Goal: Contribute content: Contribute content

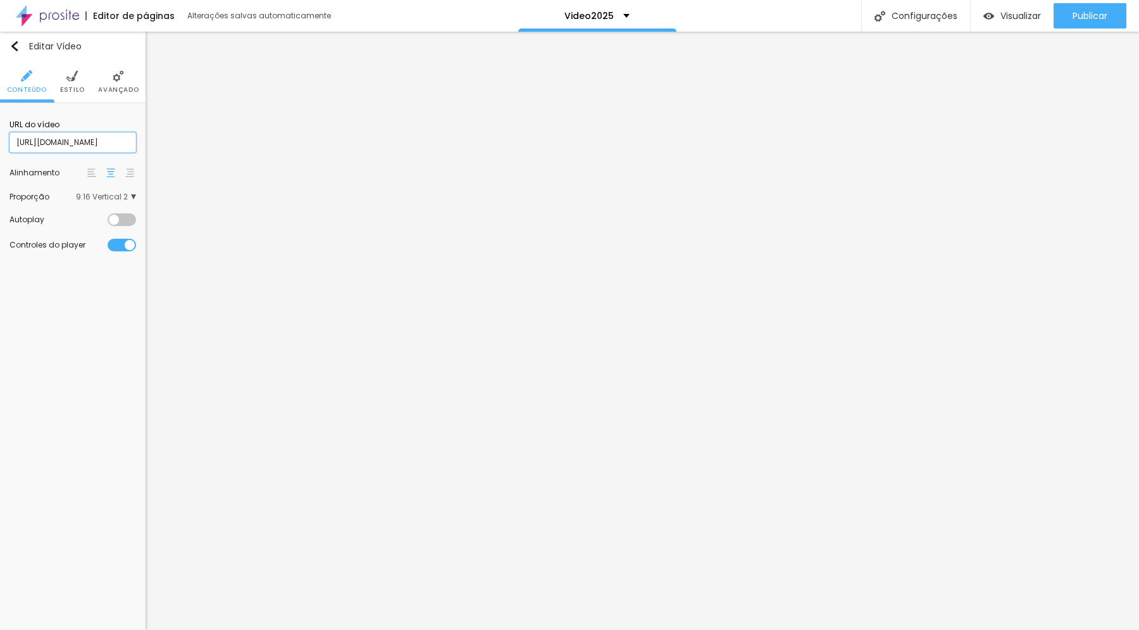
click at [113, 139] on input "[URL][DOMAIN_NAME]" at bounding box center [72, 142] width 127 height 20
paste input "[DOMAIN_NAME][URL]"
type input "[URL][DOMAIN_NAME]"
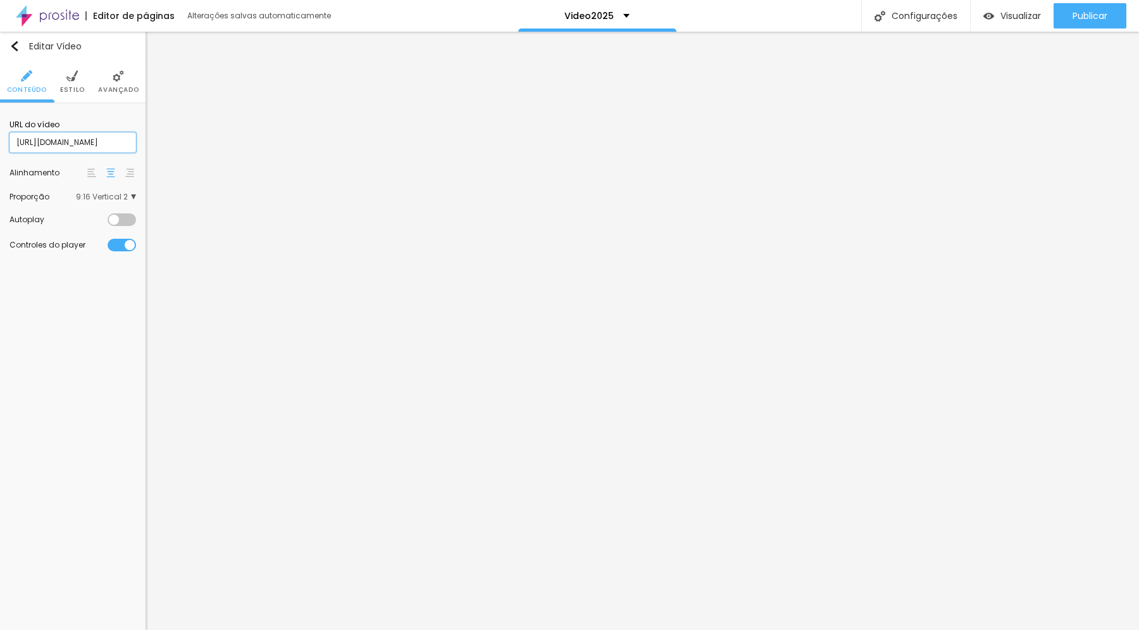
scroll to position [0, 96]
click at [107, 147] on input "[URL][DOMAIN_NAME]" at bounding box center [72, 142] width 127 height 20
paste input "text"
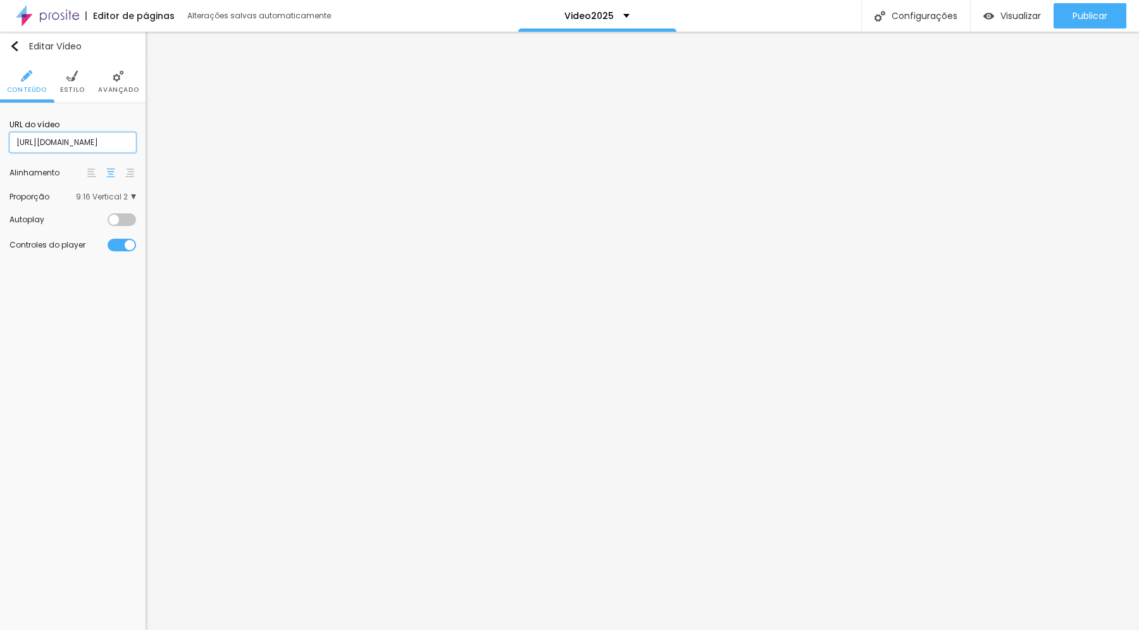
type input "[URL][DOMAIN_NAME]"
click at [114, 147] on input "[URL][DOMAIN_NAME]" at bounding box center [72, 142] width 127 height 20
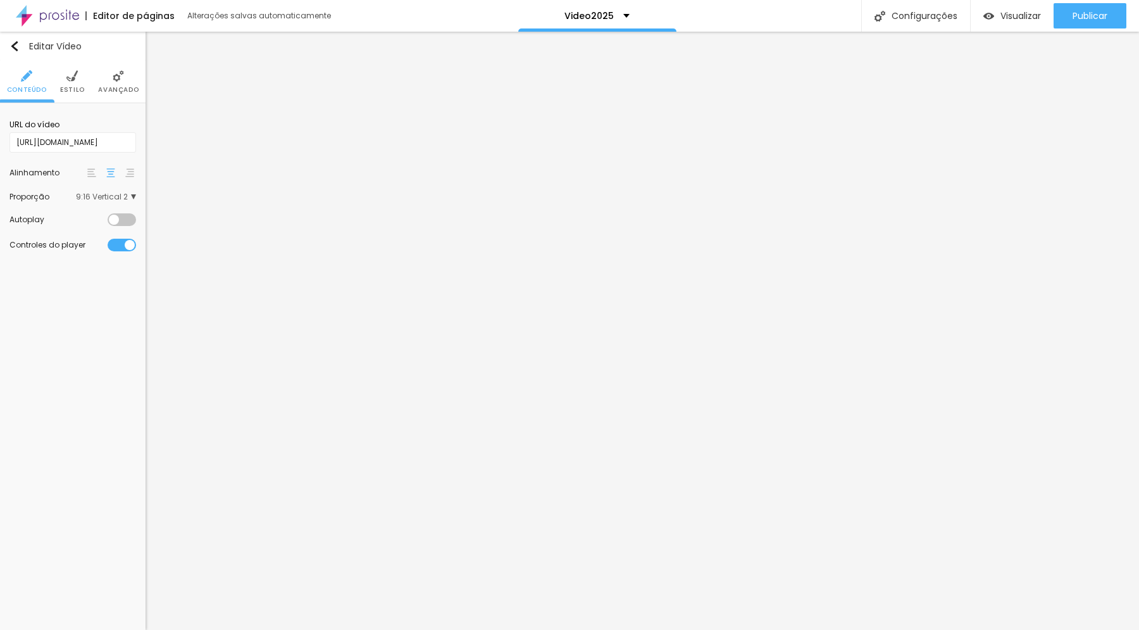
scroll to position [0, 0]
click at [1084, 14] on span "Publicar" at bounding box center [1090, 16] width 35 height 10
click at [75, 82] on li "Estilo" at bounding box center [72, 82] width 25 height 42
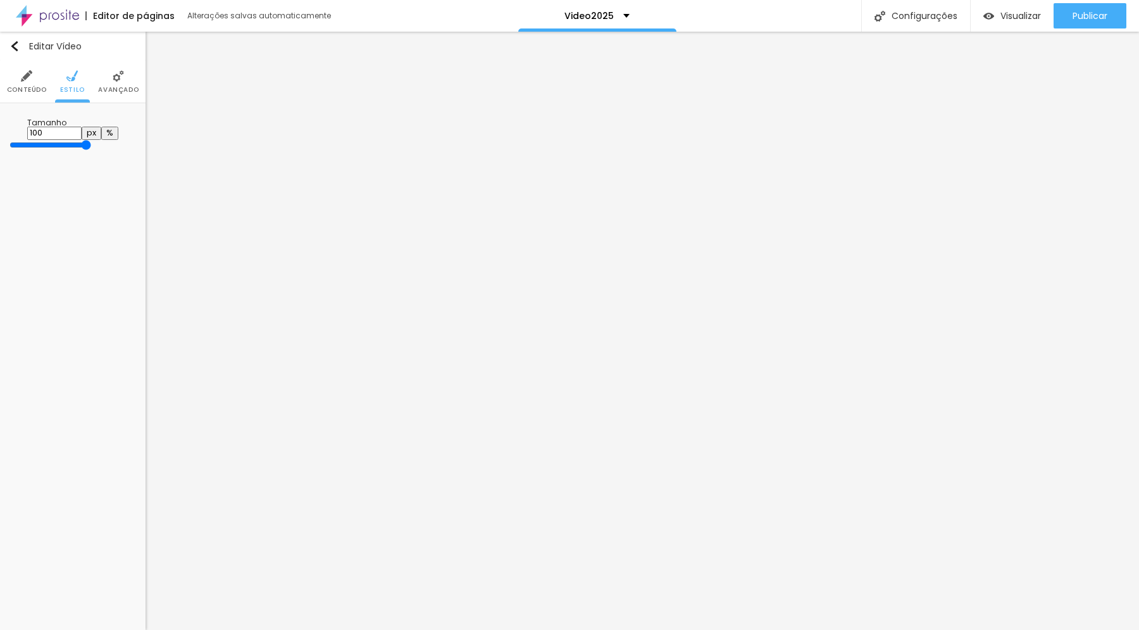
click at [75, 82] on li "Estilo" at bounding box center [72, 82] width 25 height 42
type input "99"
type input "94"
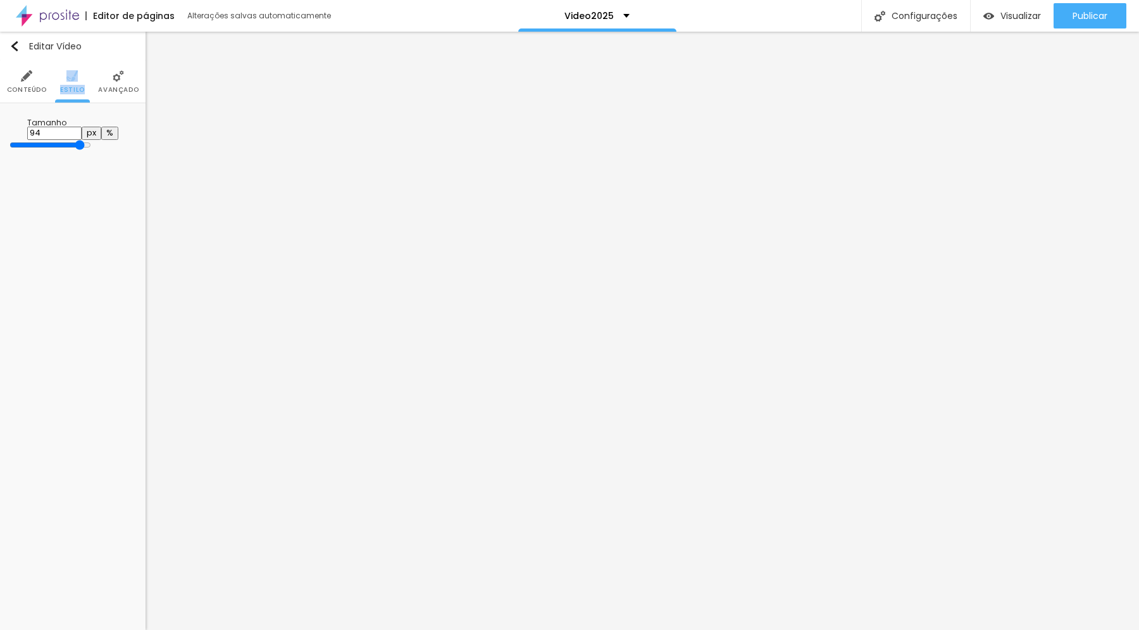
type input "93"
type input "91"
type input "90"
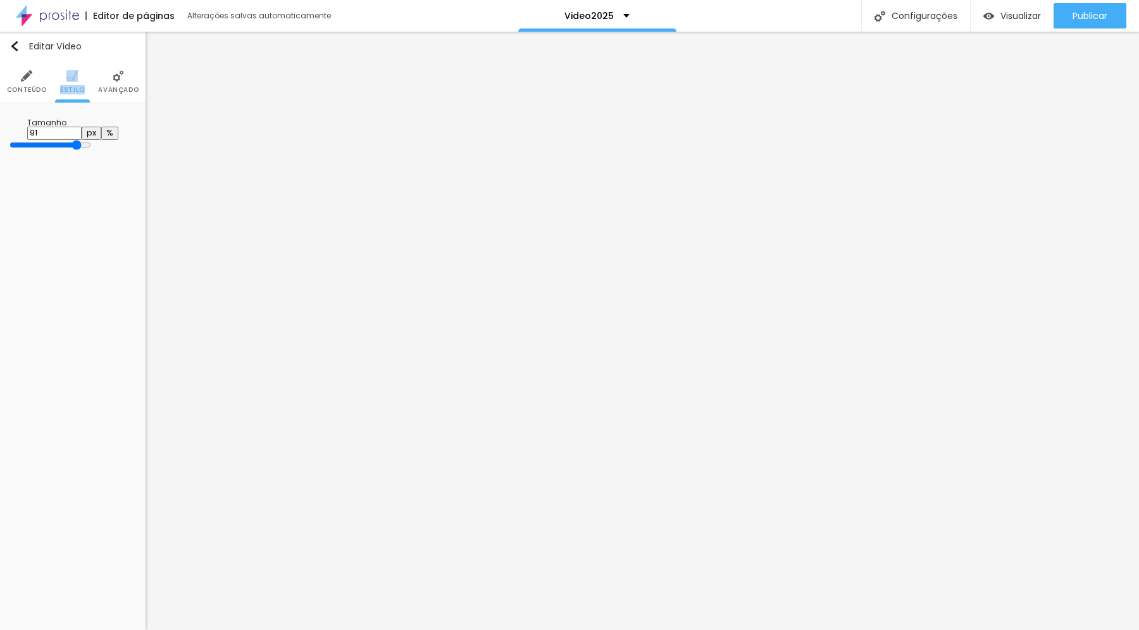
type input "90"
type input "88"
type input "87"
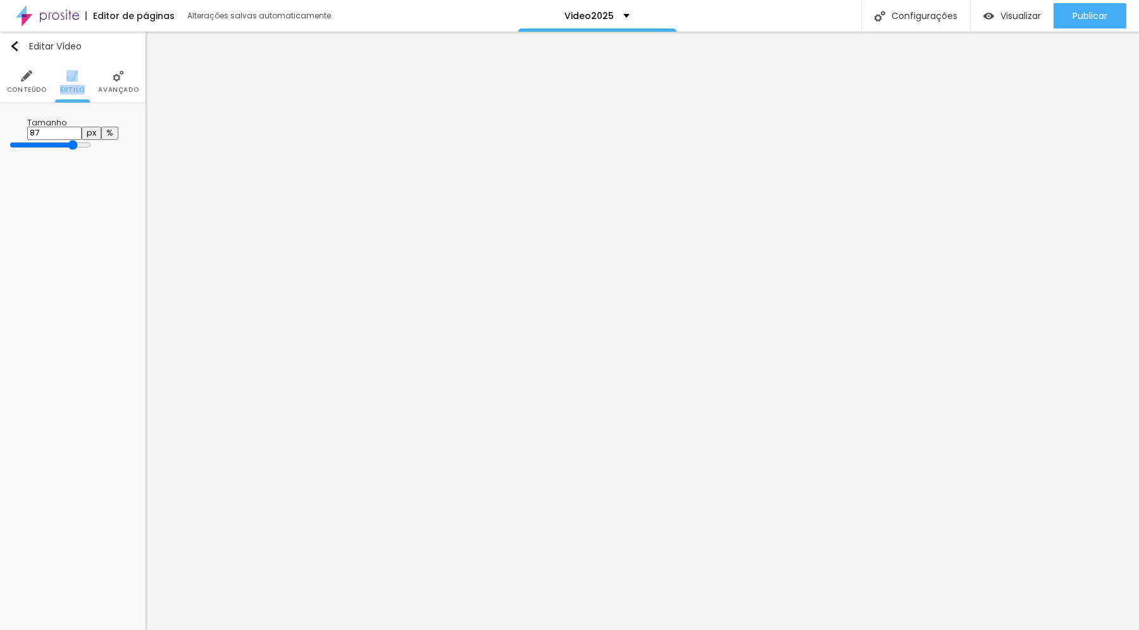
type input "85"
type input "84"
type input "83"
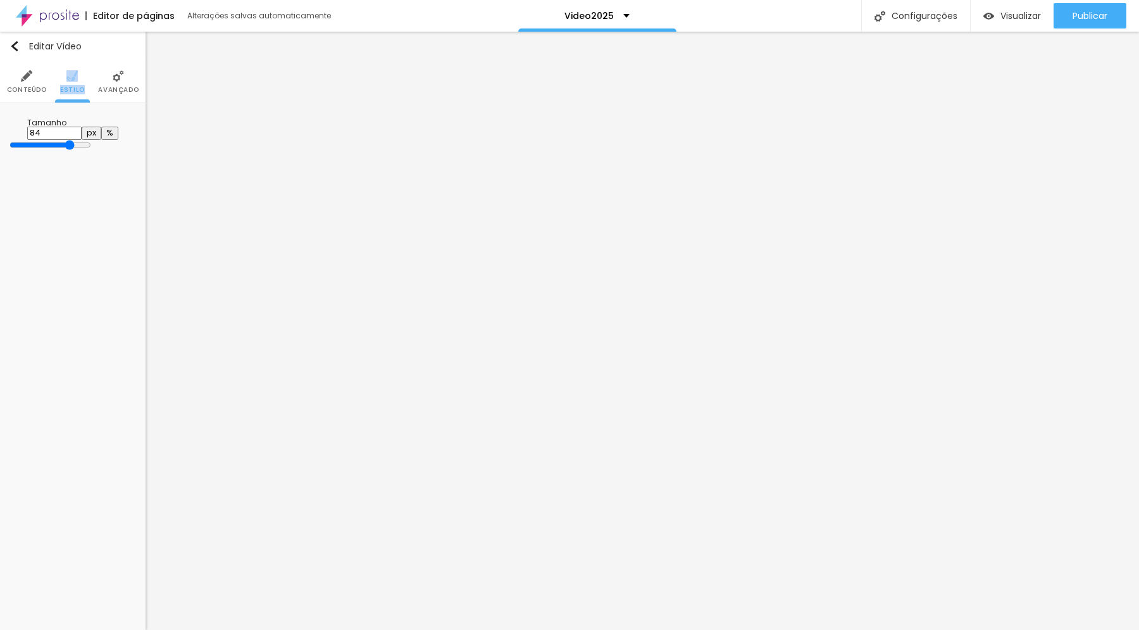
type input "83"
type input "81"
type input "80"
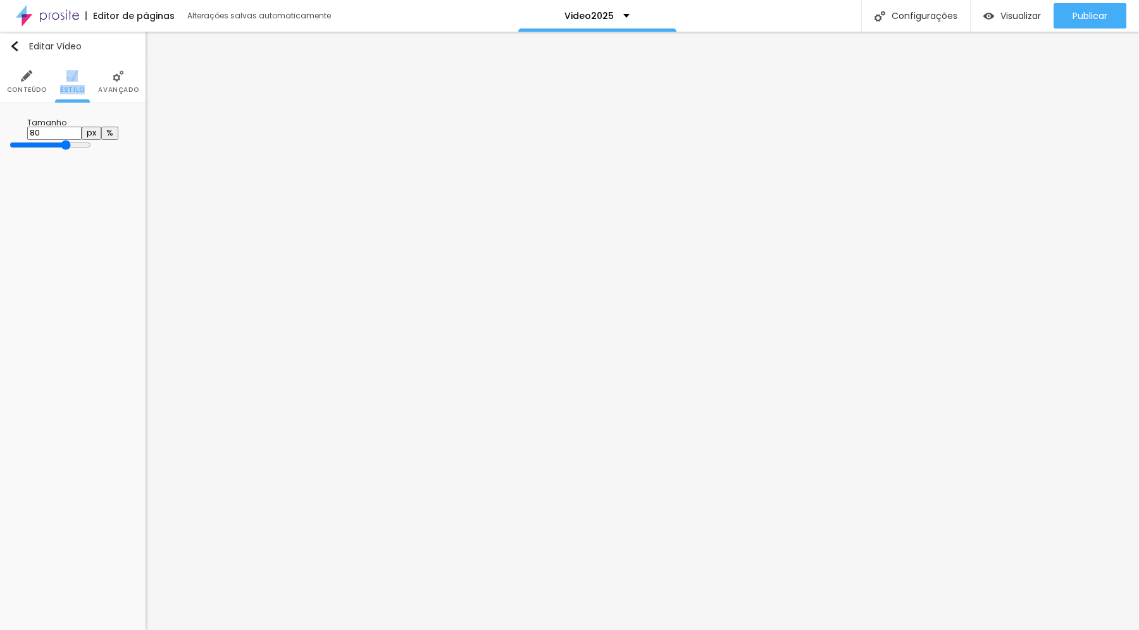
type input "79"
type input "78"
type input "77"
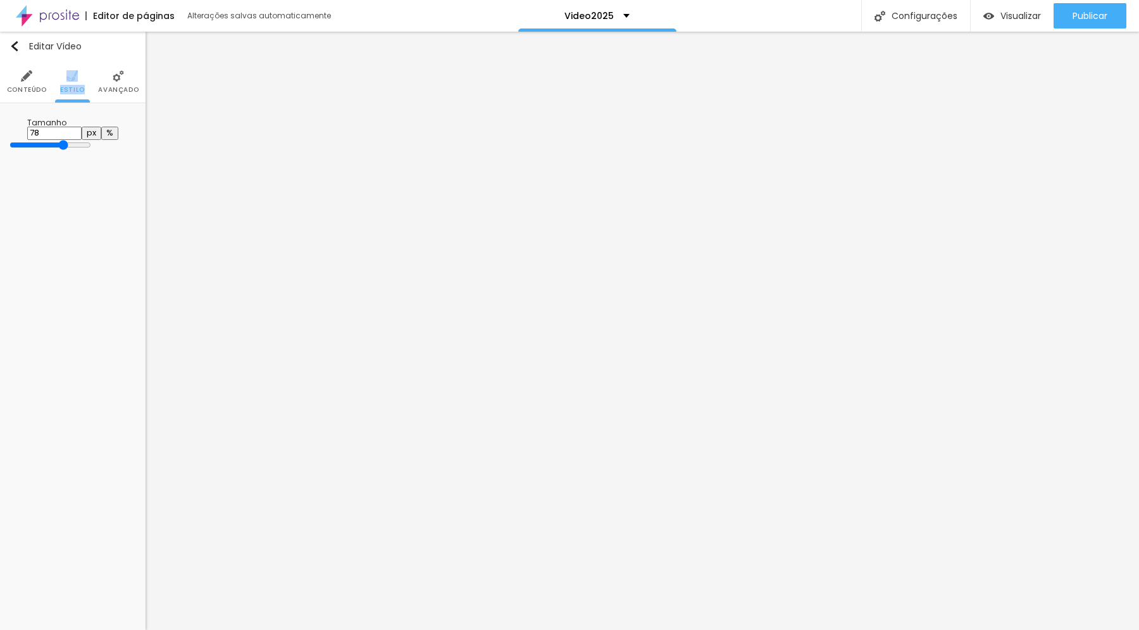
type input "77"
type input "76"
type input "75"
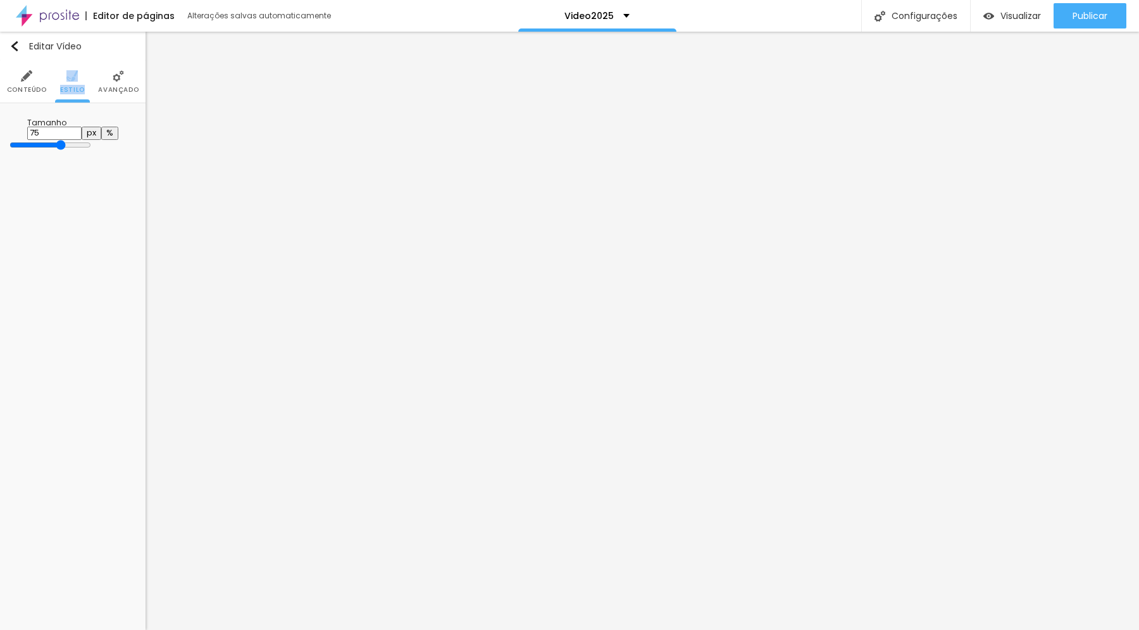
type input "74"
type input "73"
type input "71"
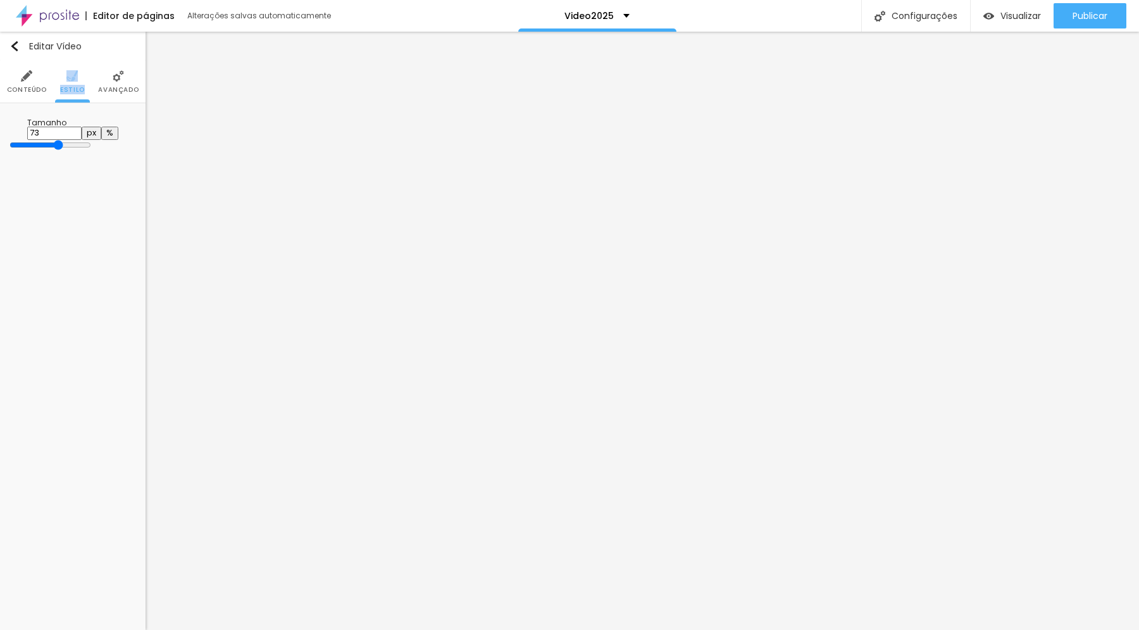
type input "71"
type input "70"
type input "69"
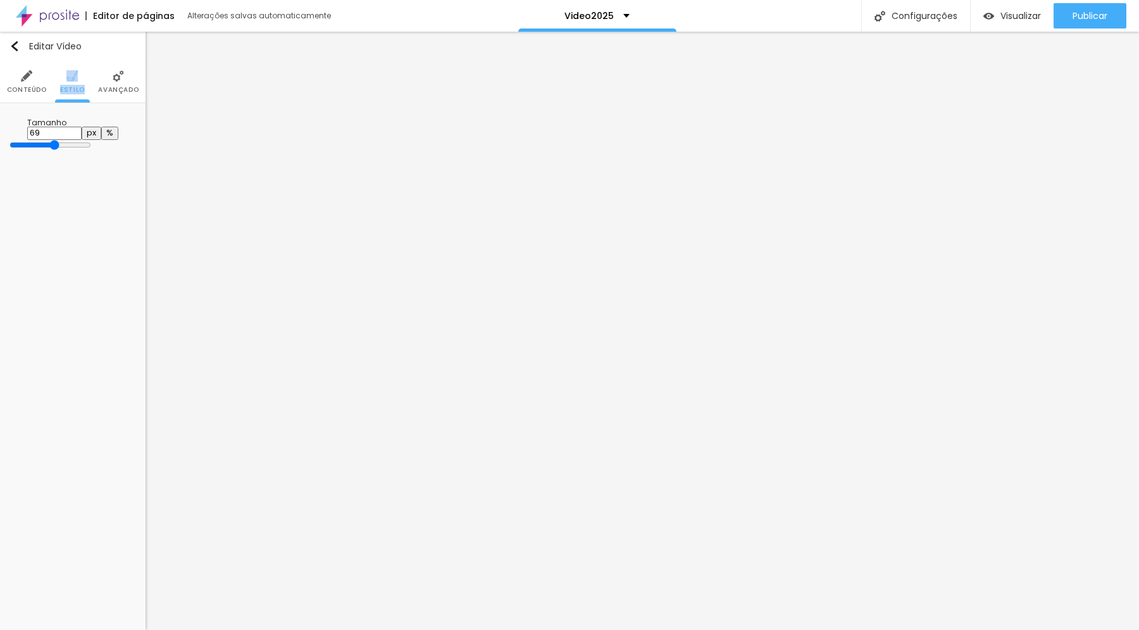
type input "67"
type input "66"
type input "65"
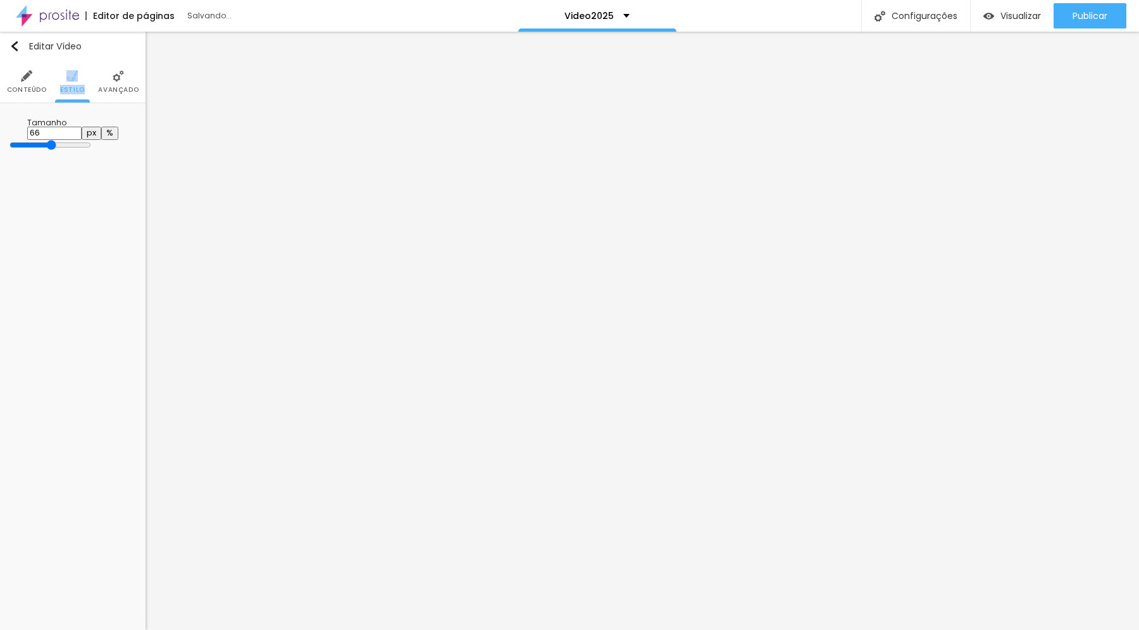
type input "65"
type input "63"
type input "60"
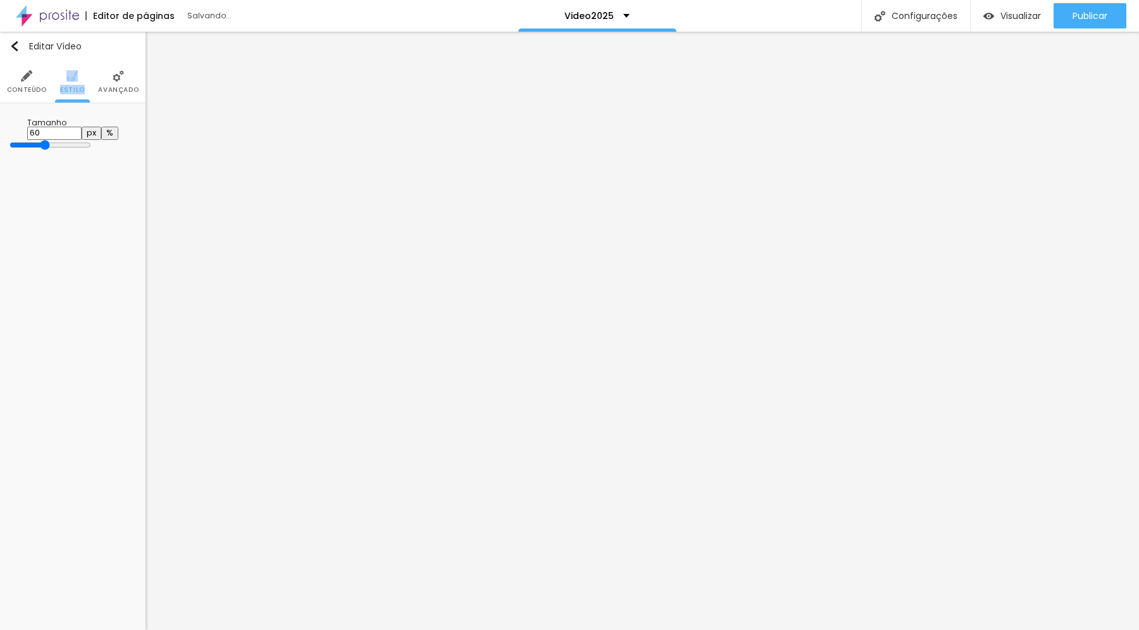
type input "59"
type input "56"
type input "54"
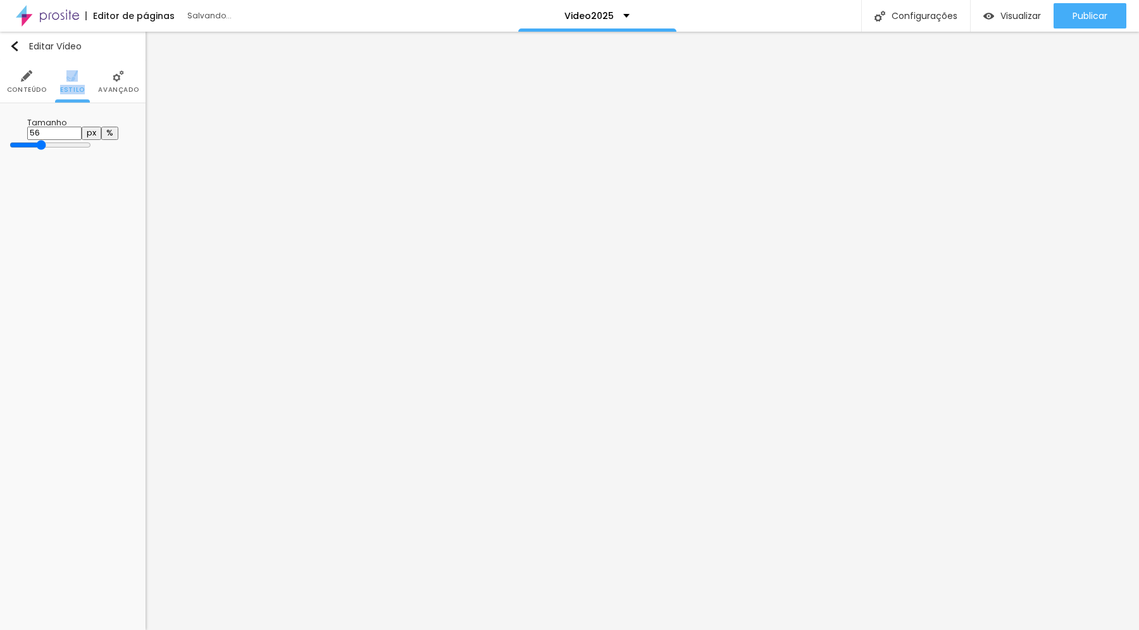
type input "54"
type input "53"
type input "52"
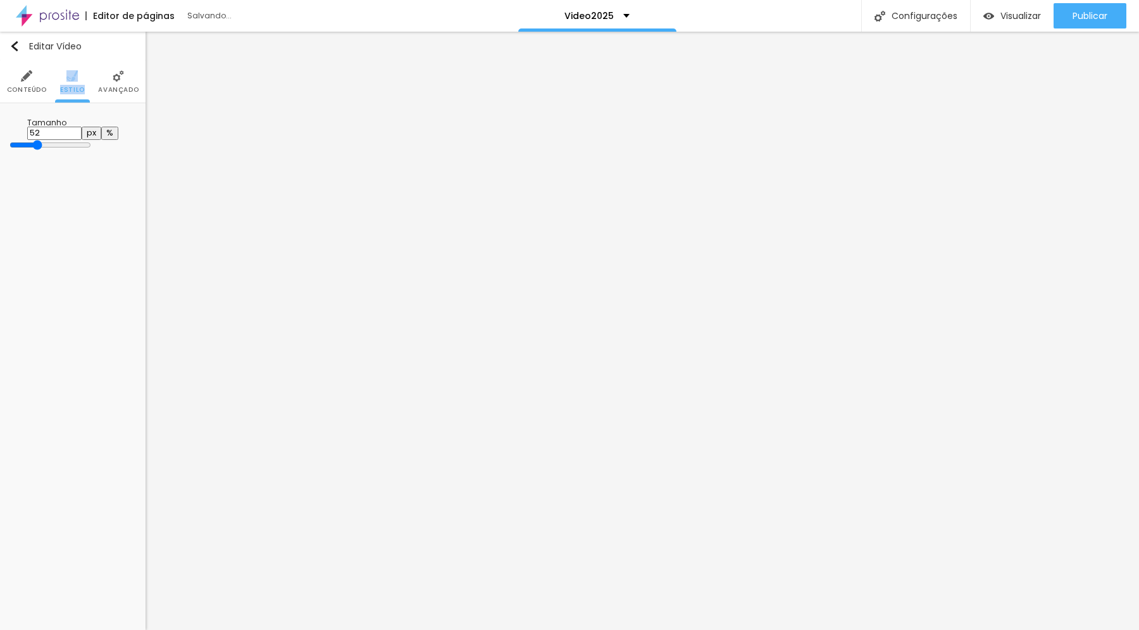
type input "51"
type input "50"
type input "49"
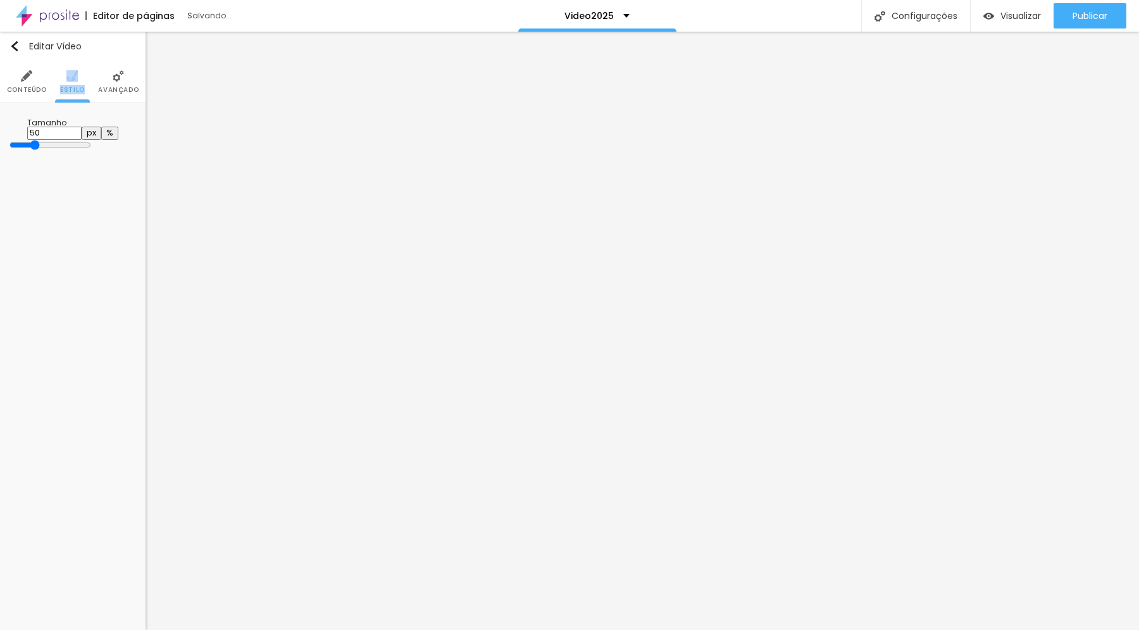
type input "49"
type input "48"
type input "47"
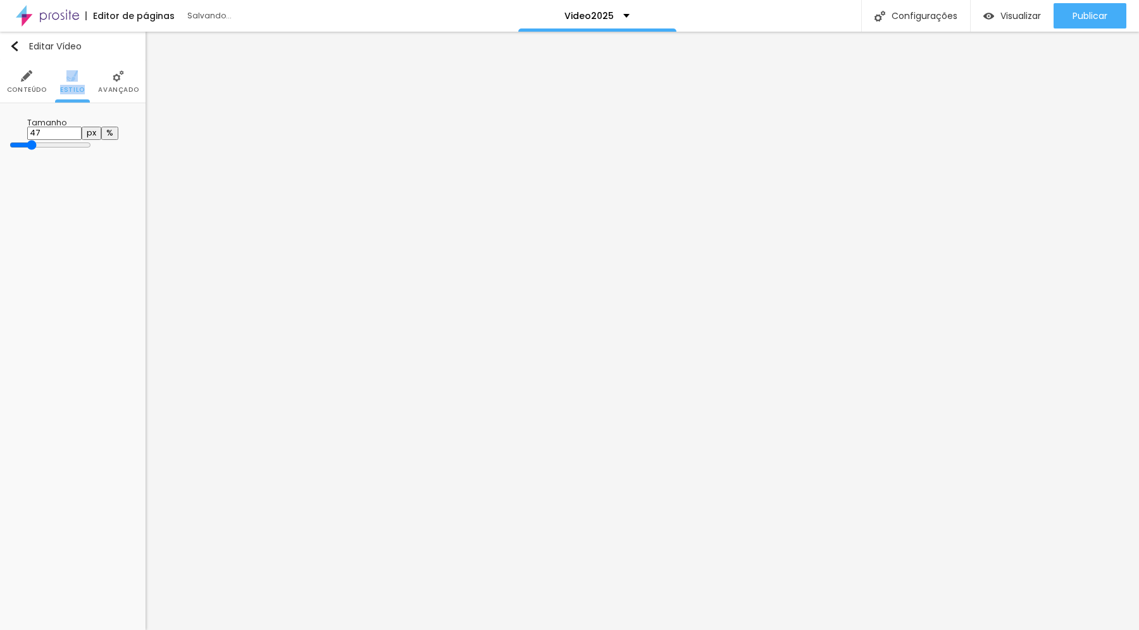
type input "46"
type input "45"
type input "44"
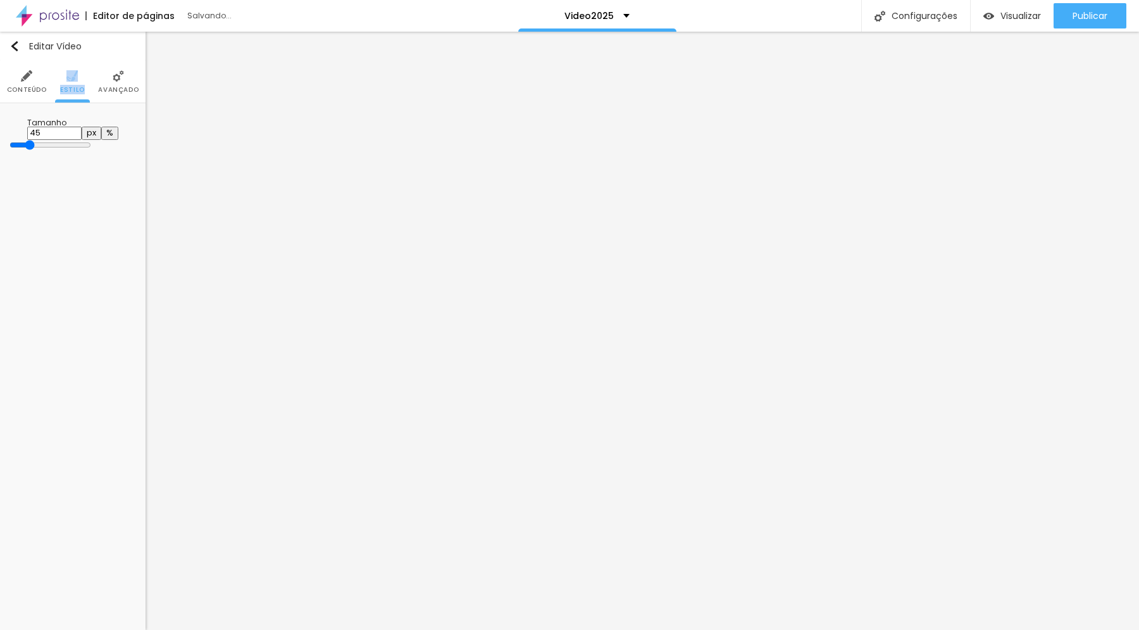
type input "44"
type input "43"
type input "42"
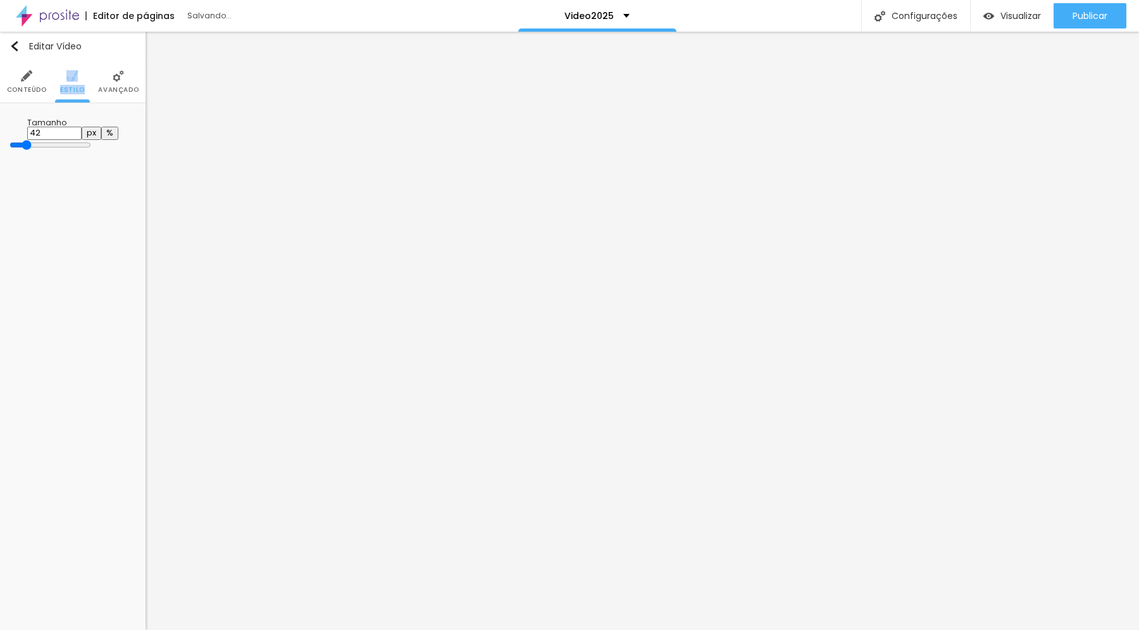
type input "41"
type input "40"
type input "39"
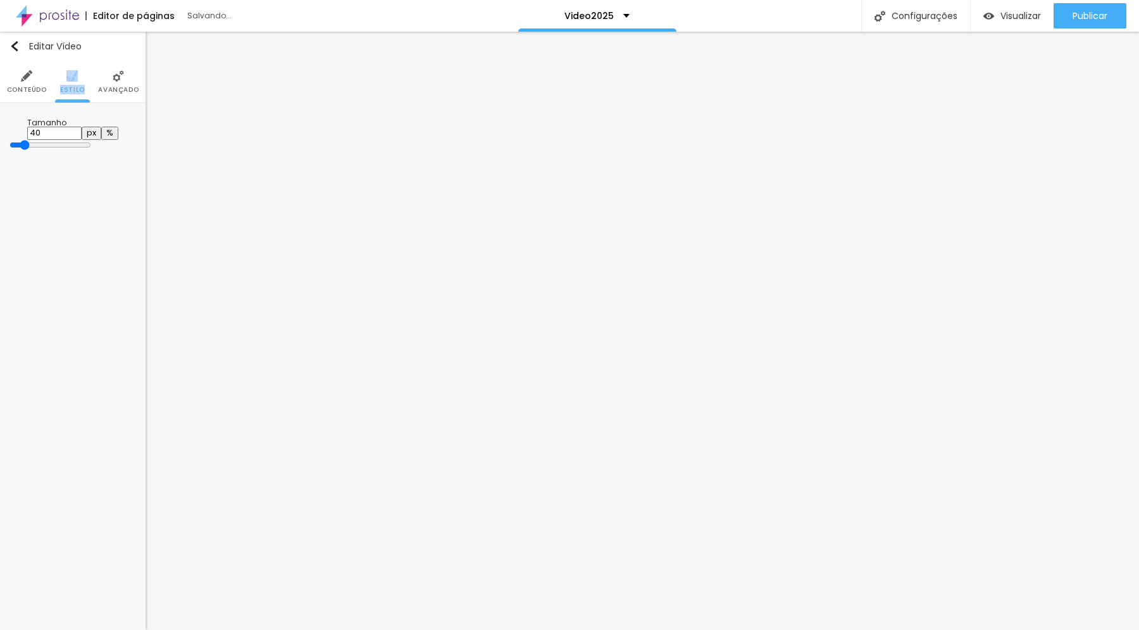
type input "39"
type input "38"
drag, startPoint x: 130, startPoint y: 134, endPoint x: 28, endPoint y: 129, distance: 102.0
type input "38"
click at [28, 140] on input "range" at bounding box center [50, 145] width 82 height 10
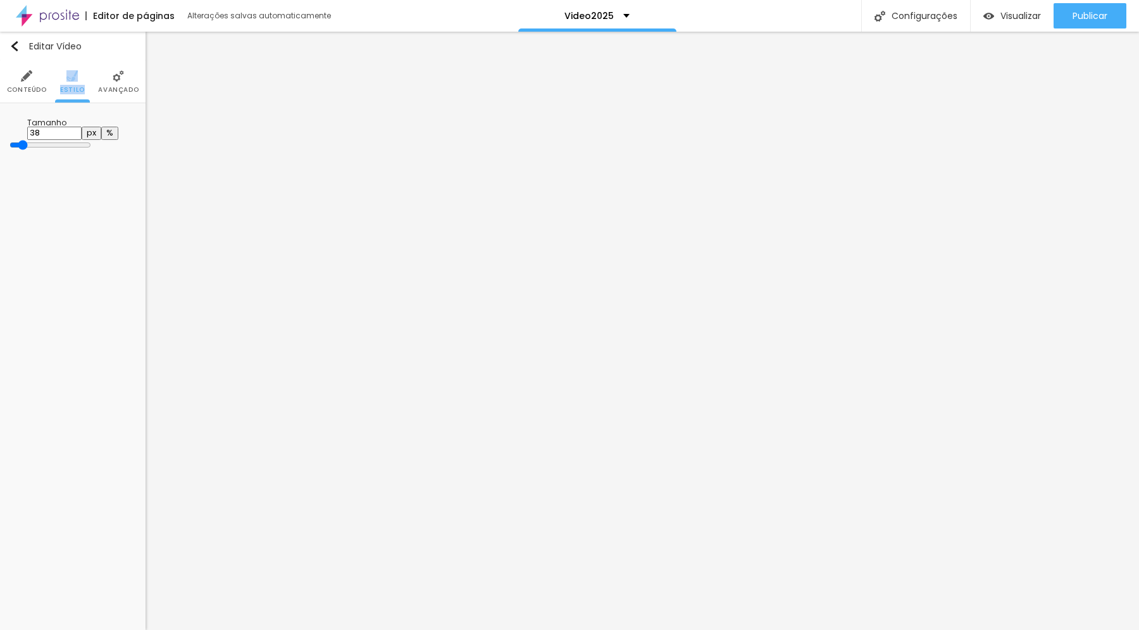
type input "37"
type input "36"
type input "35"
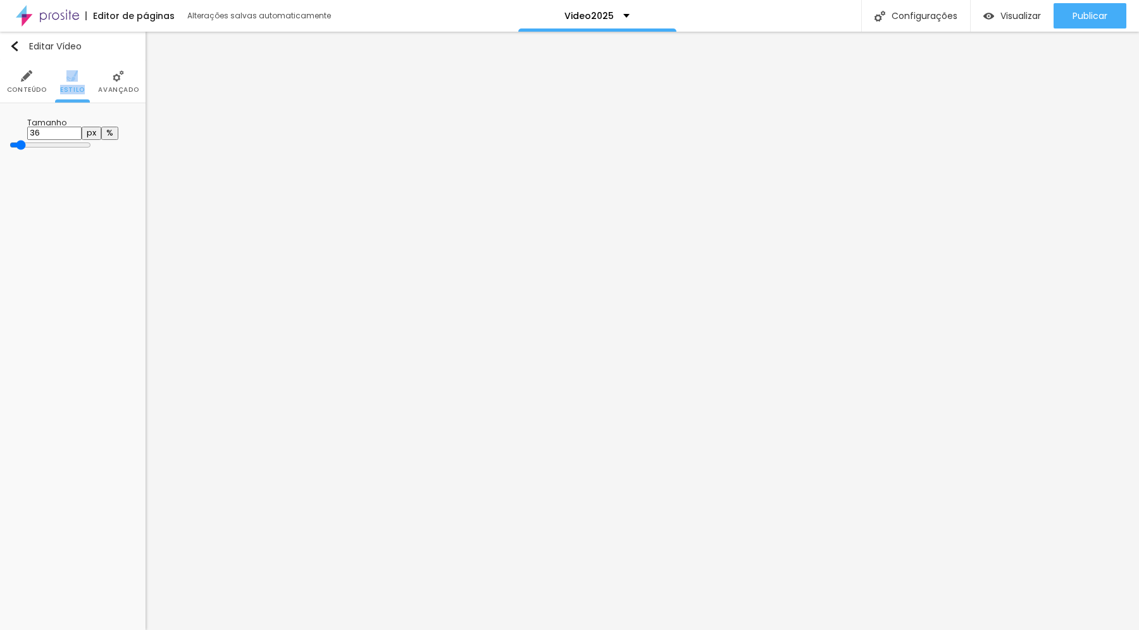
type input "35"
type input "34"
type input "33"
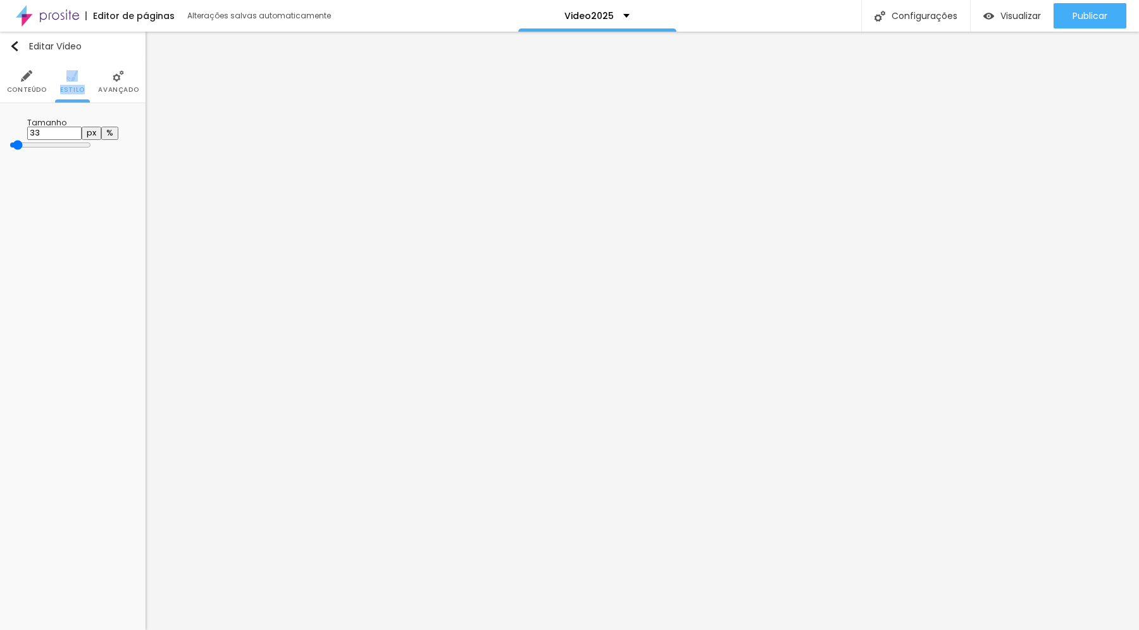
type input "32"
type input "31"
type input "30"
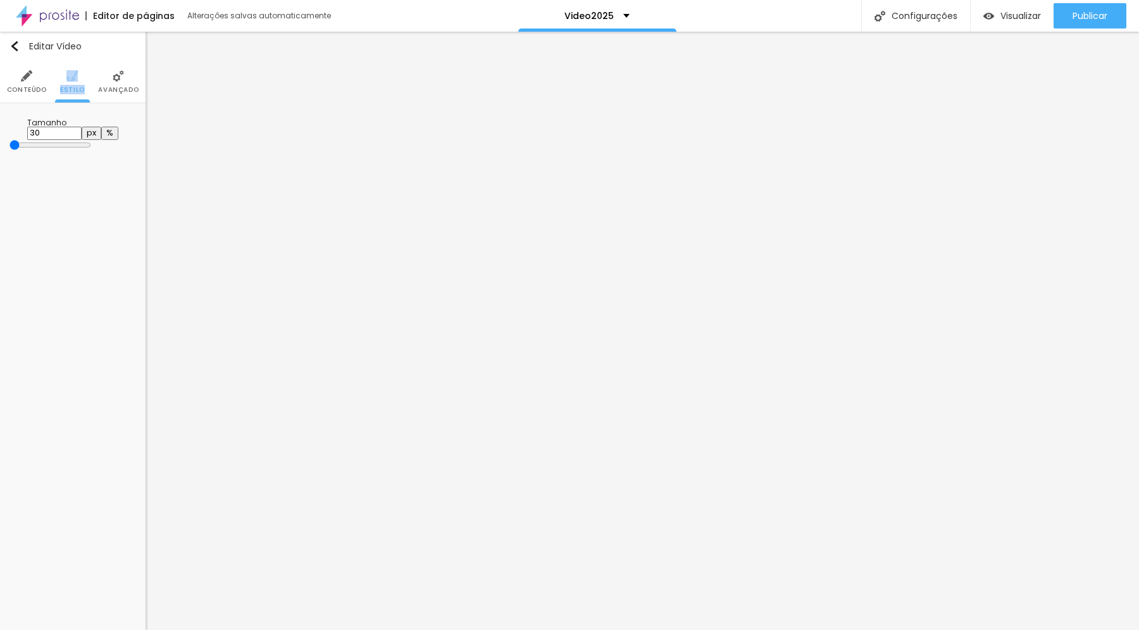
drag, startPoint x: 27, startPoint y: 134, endPoint x: 11, endPoint y: 134, distance: 15.8
type input "30"
click at [11, 140] on input "range" at bounding box center [50, 145] width 82 height 10
click at [117, 87] on span "Avançado" at bounding box center [118, 90] width 41 height 6
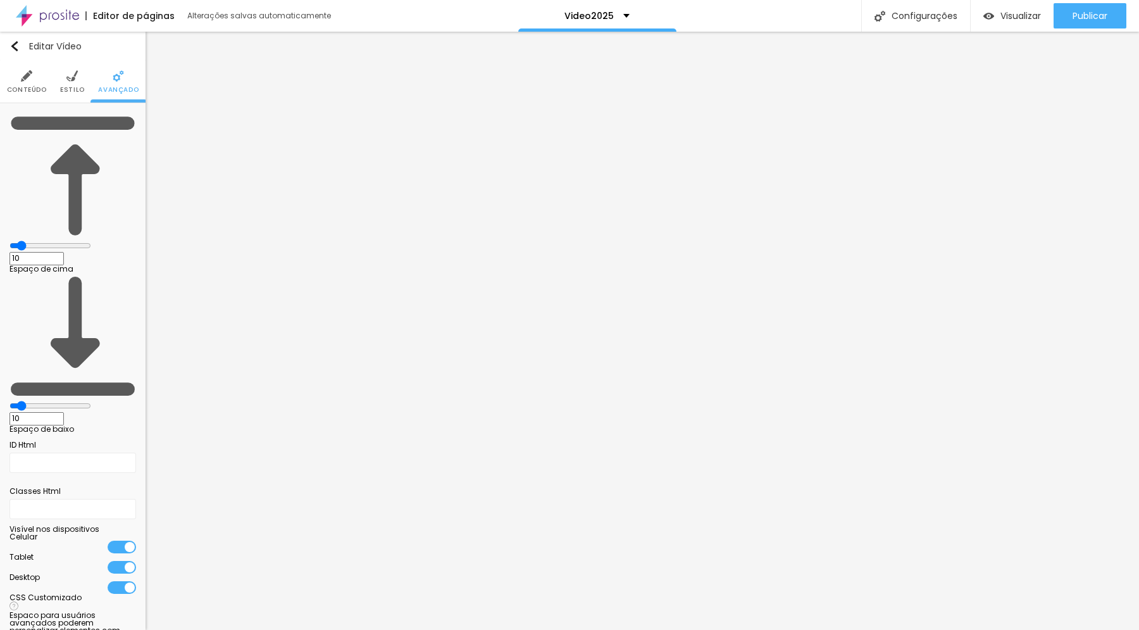
click at [21, 85] on li "Conteúdo" at bounding box center [27, 82] width 40 height 42
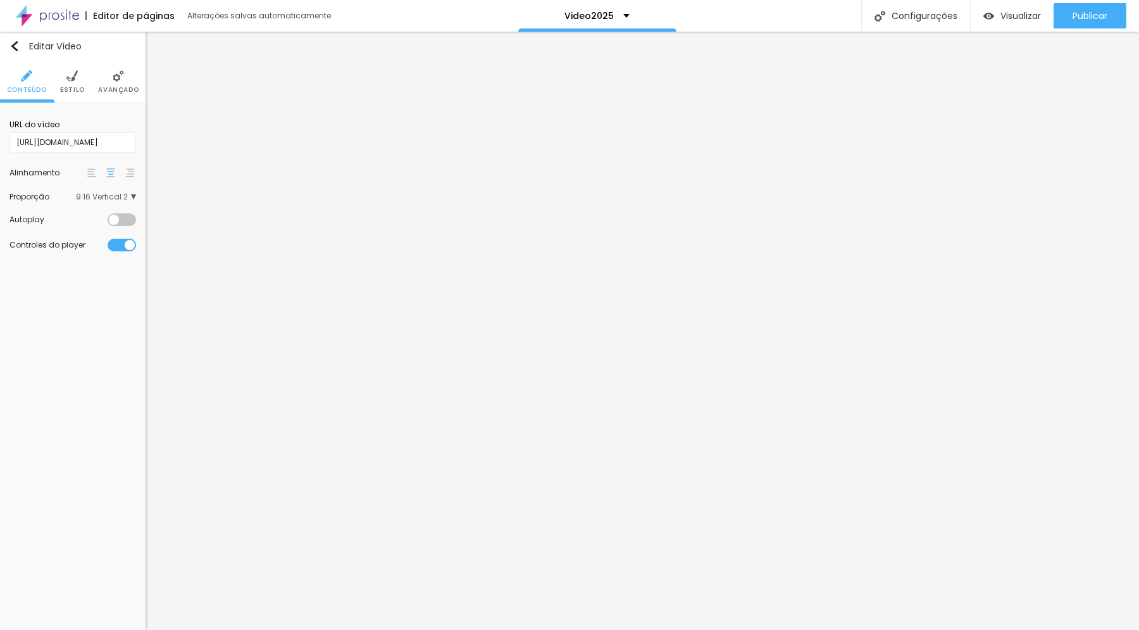
click at [87, 172] on img at bounding box center [91, 172] width 9 height 9
click at [106, 172] on img at bounding box center [110, 172] width 9 height 9
click at [137, 172] on div "URL do vídeo [URL][DOMAIN_NAME] Alinhamento Proporção 9:16 Vertical 2 Ultrawide…" at bounding box center [73, 185] width 146 height 164
click at [130, 173] on img at bounding box center [129, 172] width 9 height 9
click at [118, 219] on div at bounding box center [122, 219] width 28 height 13
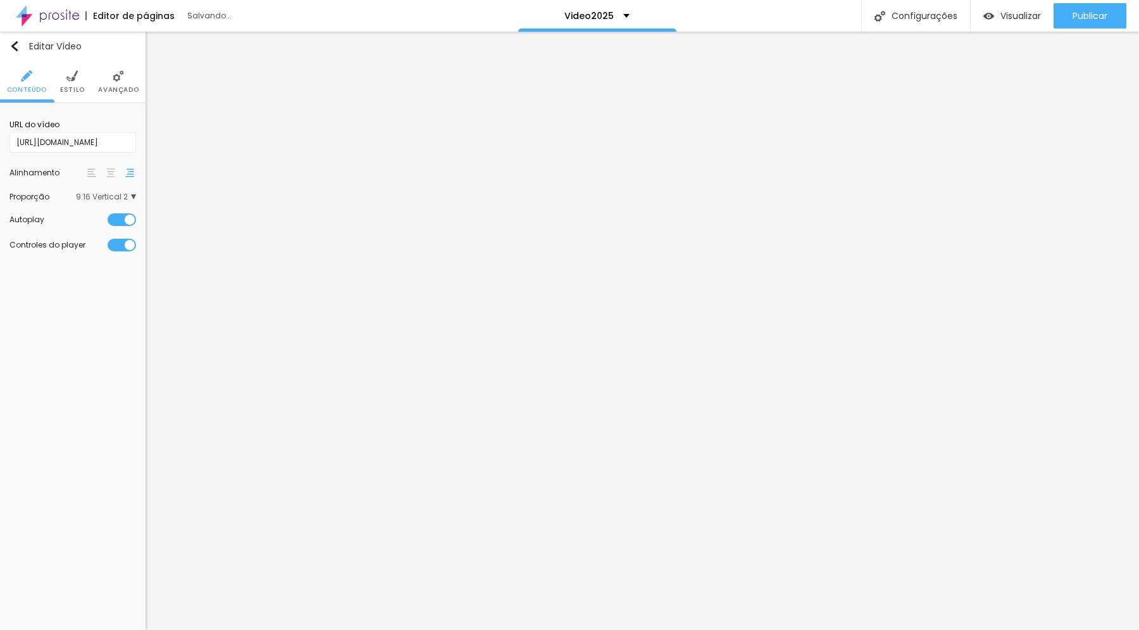
click at [118, 219] on div at bounding box center [122, 219] width 28 height 13
click at [101, 172] on div at bounding box center [110, 172] width 51 height 15
click at [87, 174] on img at bounding box center [91, 172] width 9 height 9
click at [110, 171] on img at bounding box center [110, 172] width 9 height 9
click at [111, 196] on span "9:16 Vertical 2" at bounding box center [106, 197] width 60 height 8
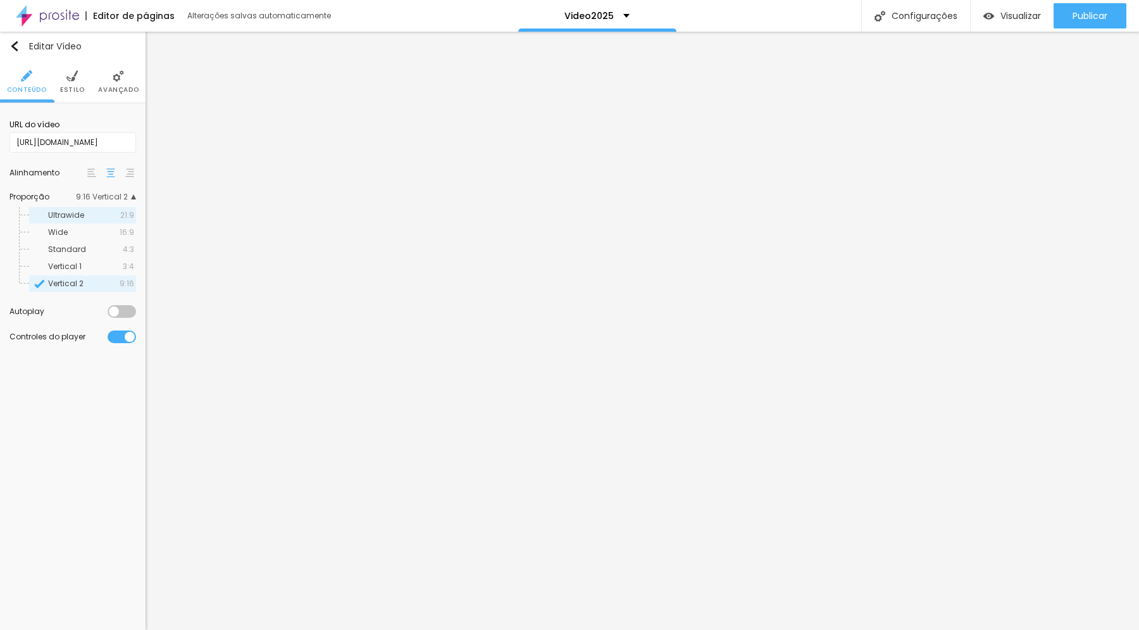
click at [86, 212] on span "Ultrawide" at bounding box center [84, 215] width 72 height 8
click at [84, 229] on span "Wide" at bounding box center [84, 233] width 72 height 8
click at [83, 244] on span "Standard" at bounding box center [67, 249] width 38 height 11
click at [81, 264] on span "Vertical 1" at bounding box center [65, 266] width 34 height 11
click at [81, 278] on span "Vertical 2" at bounding box center [65, 283] width 35 height 11
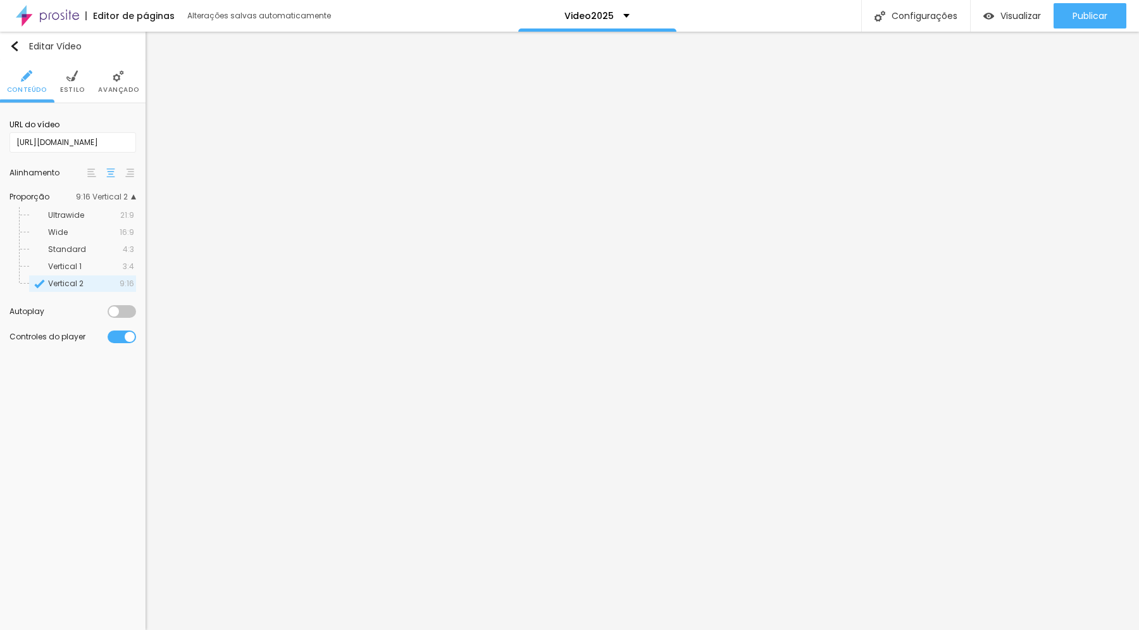
click at [109, 85] on li "Avançado" at bounding box center [118, 82] width 41 height 42
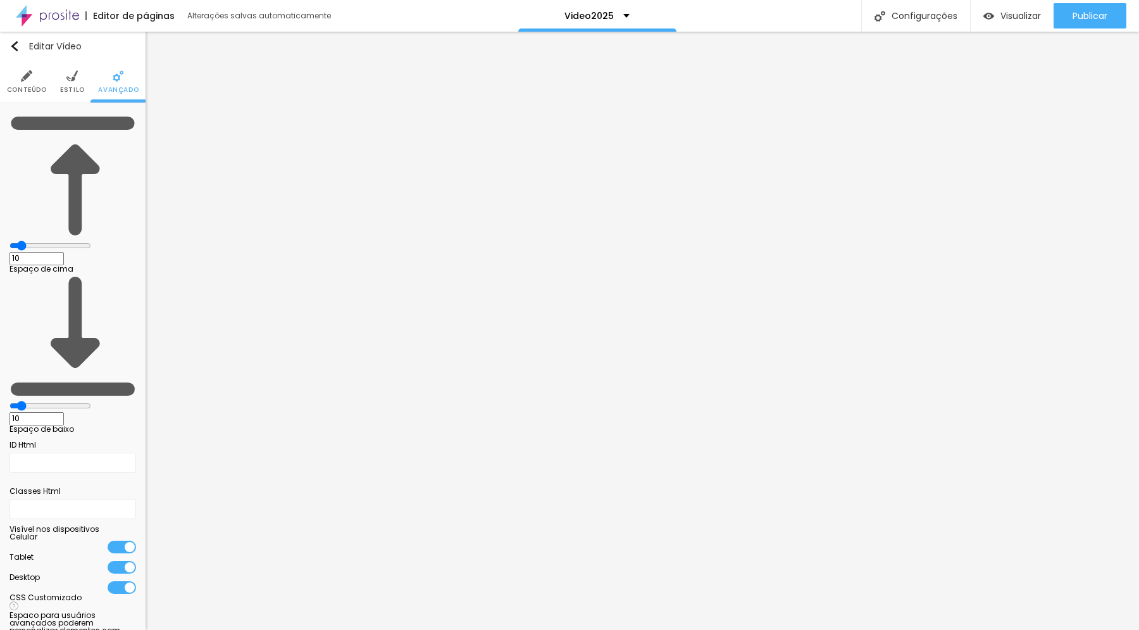
click at [61, 75] on li "Estilo" at bounding box center [72, 82] width 25 height 42
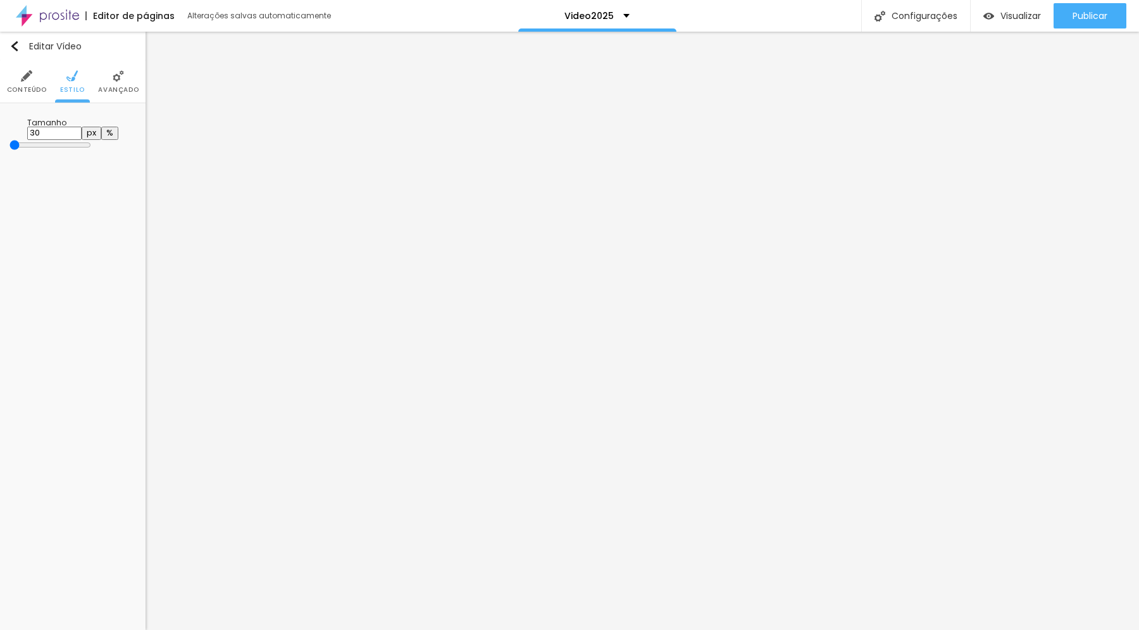
drag, startPoint x: 15, startPoint y: 132, endPoint x: 25, endPoint y: 134, distance: 11.1
click at [25, 140] on div at bounding box center [72, 145] width 127 height 11
type input "31"
type input "32"
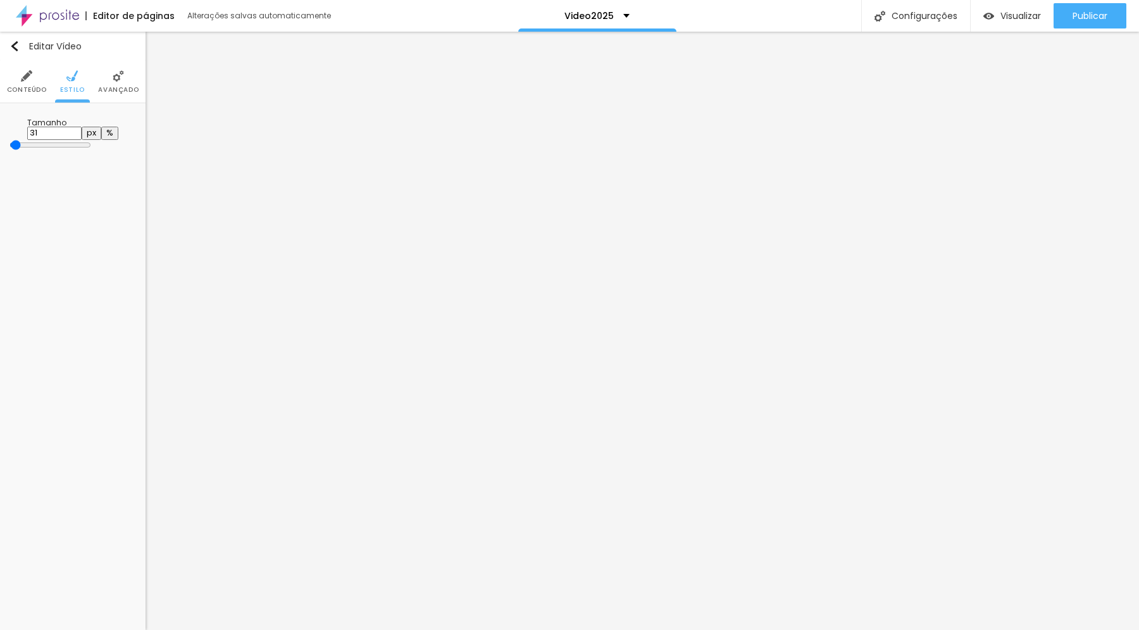
type input "32"
type input "31"
type input "30"
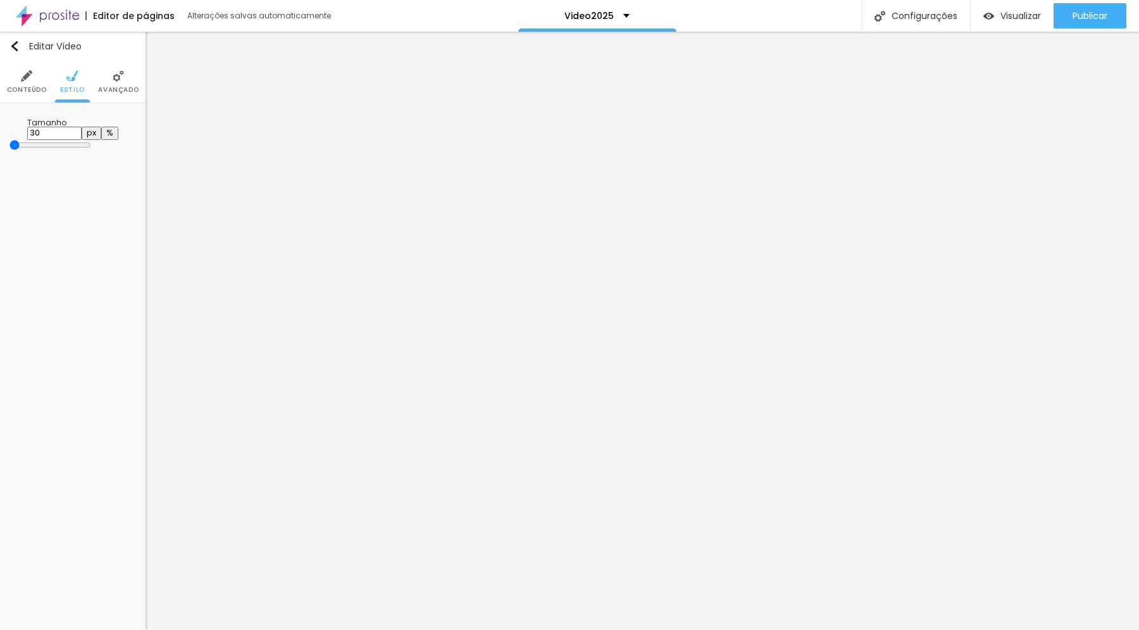
type input "32"
type input "33"
type input "34"
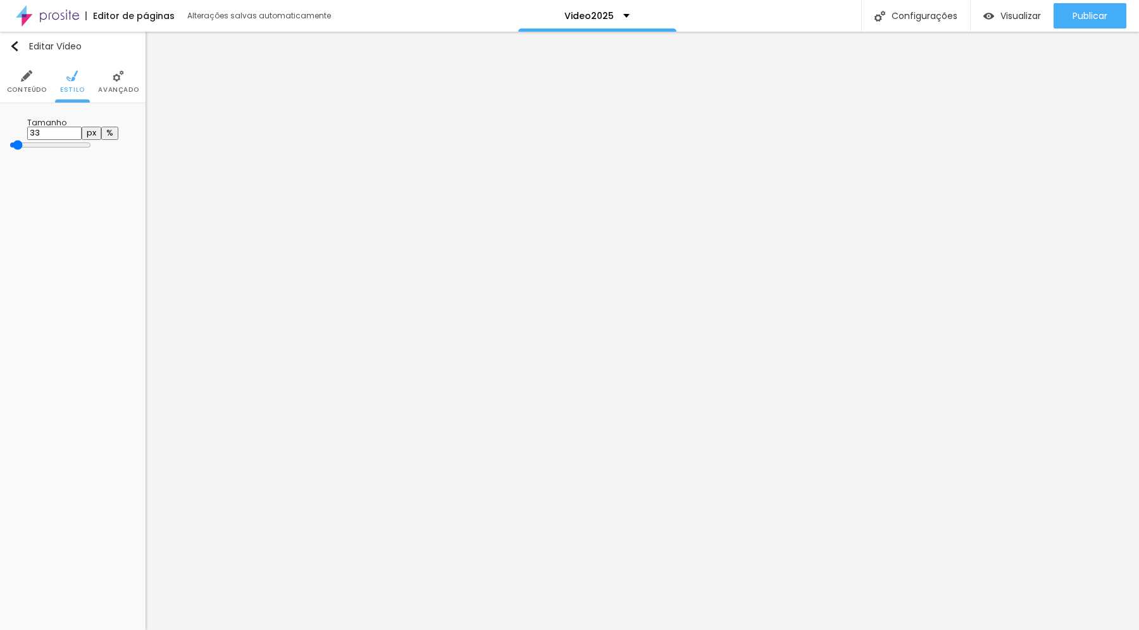
type input "34"
type input "35"
type input "36"
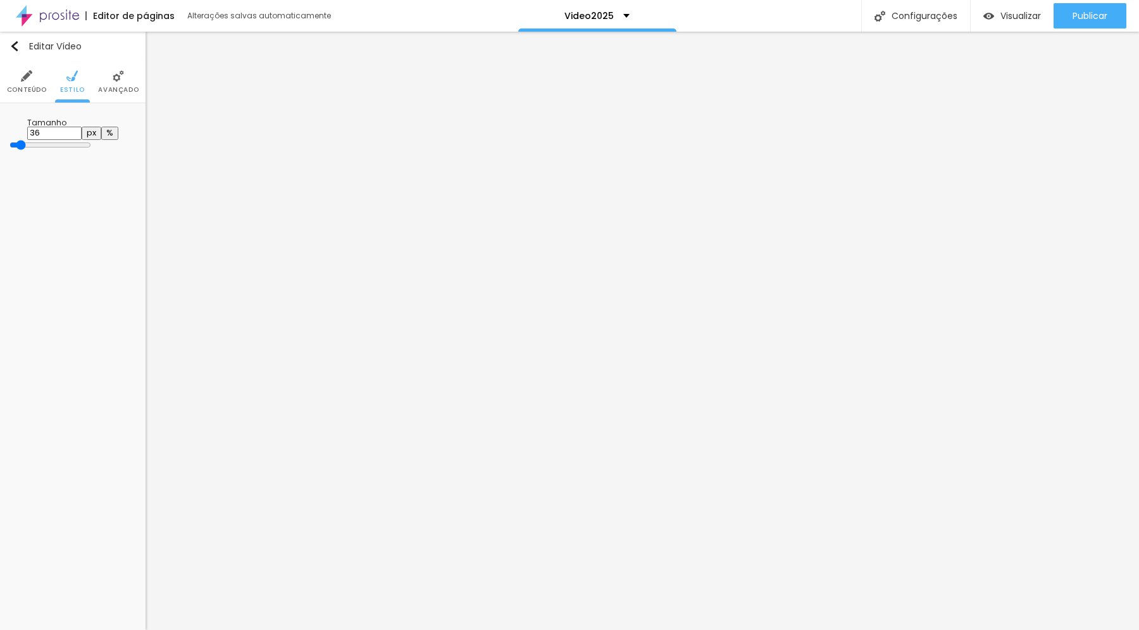
type input "37"
type input "38"
type input "39"
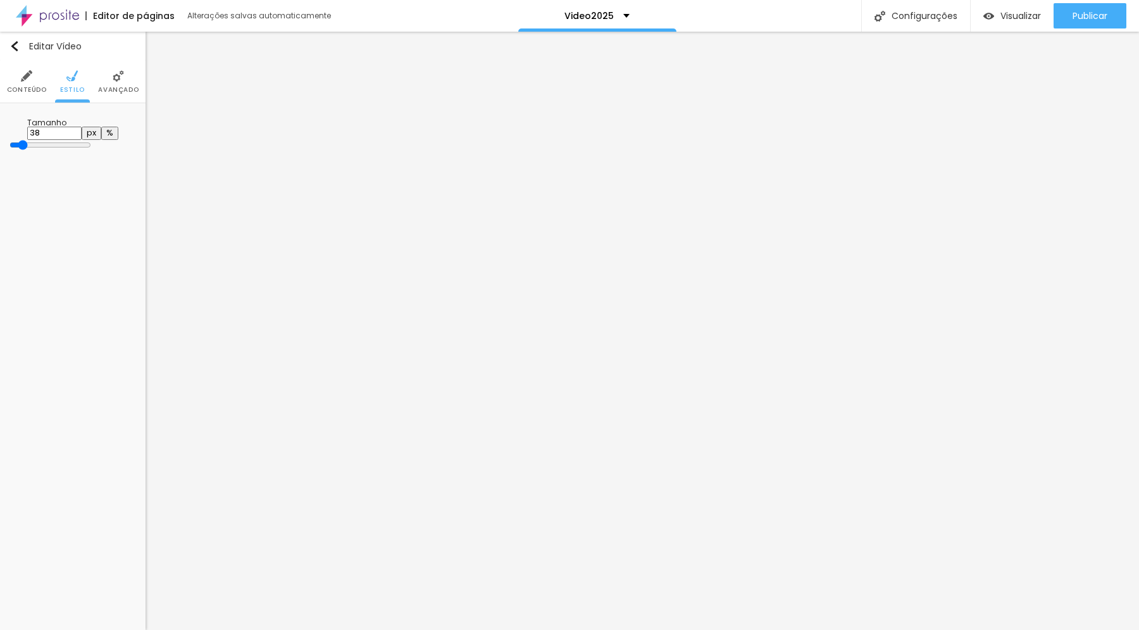
type input "39"
type input "40"
type input "38"
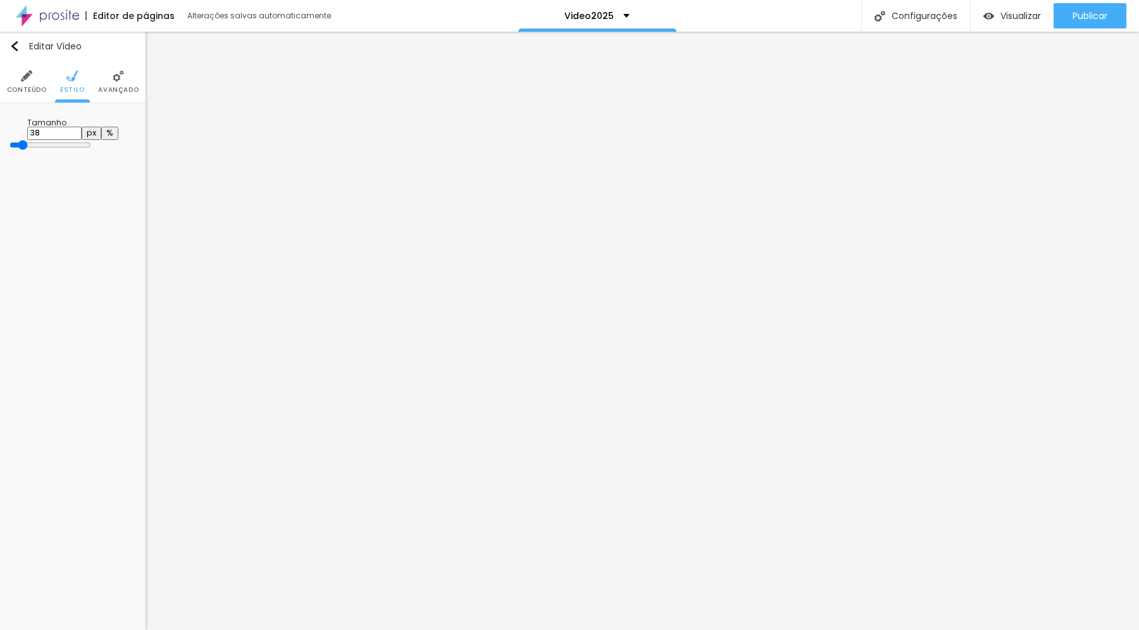
type input "30"
drag, startPoint x: 15, startPoint y: 134, endPoint x: 0, endPoint y: 129, distance: 15.8
click at [9, 140] on input "range" at bounding box center [50, 145] width 82 height 10
click at [28, 78] on img at bounding box center [26, 75] width 11 height 11
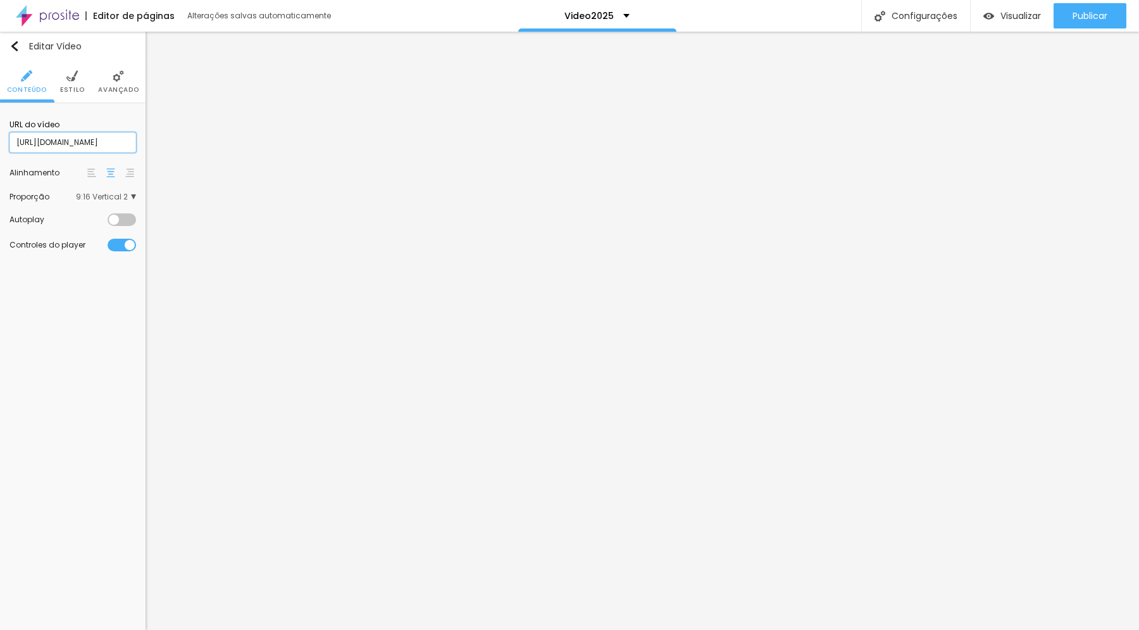
click at [78, 139] on input "[URL][DOMAIN_NAME]" at bounding box center [72, 142] width 127 height 20
paste input "?si=eN3Ko5dvOFt9kJ-5"
type input "[URL][DOMAIN_NAME]"
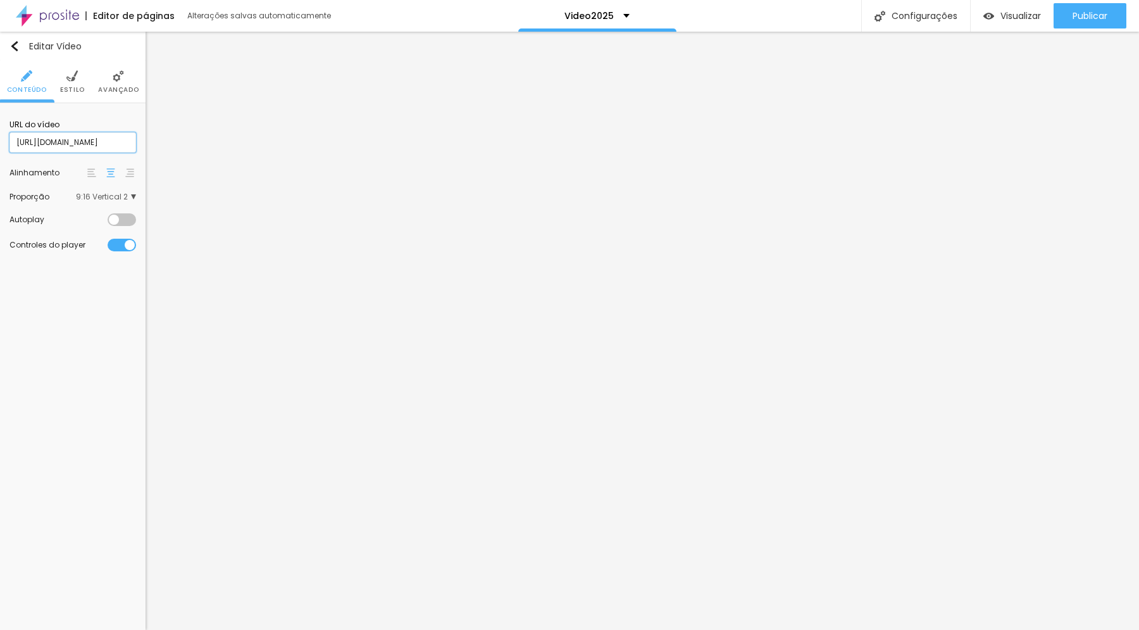
scroll to position [0, 125]
click at [84, 141] on input "[URL][DOMAIN_NAME]" at bounding box center [72, 142] width 127 height 20
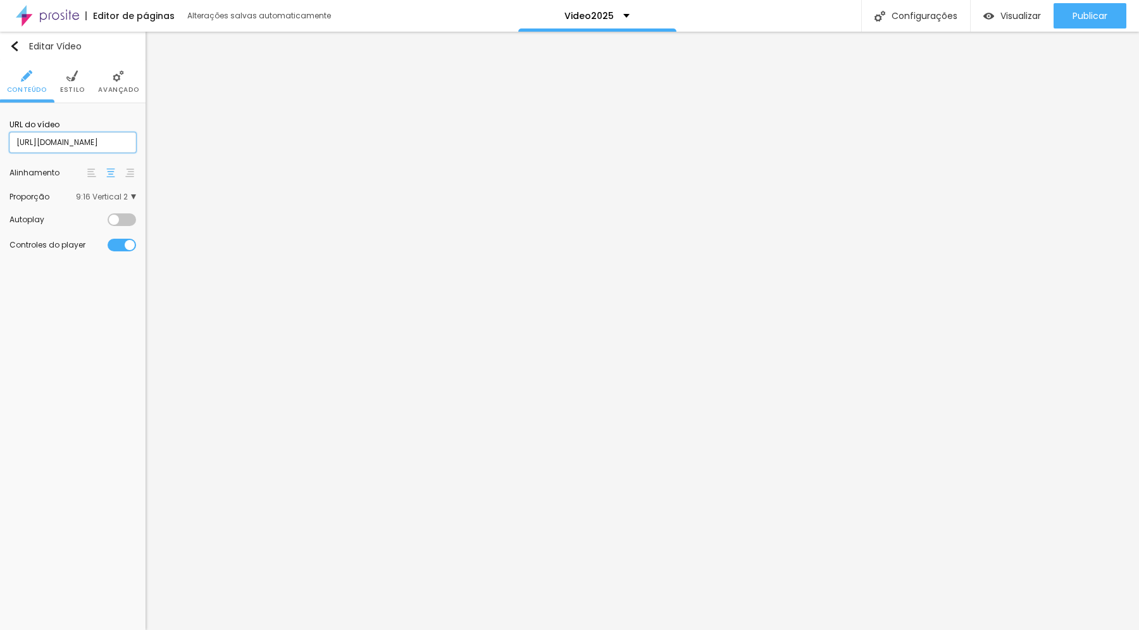
click at [84, 141] on input "[URL][DOMAIN_NAME]" at bounding box center [72, 142] width 127 height 20
click at [68, 80] on img at bounding box center [71, 75] width 11 height 11
click at [117, 78] on img at bounding box center [118, 75] width 11 height 11
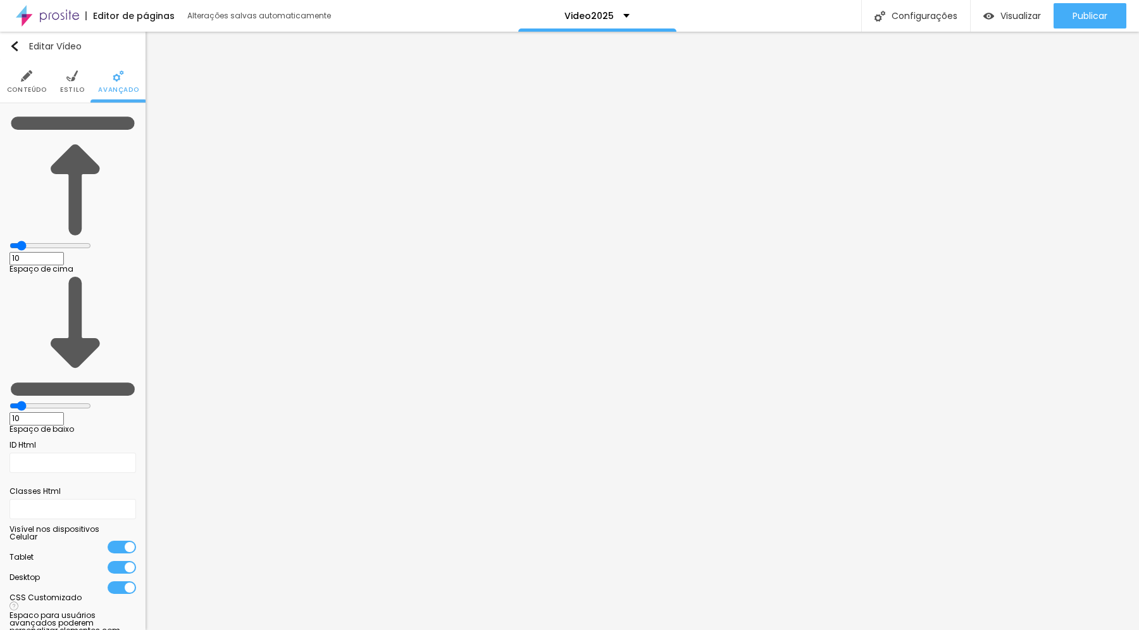
click at [32, 82] on li "Conteúdo" at bounding box center [27, 82] width 40 height 42
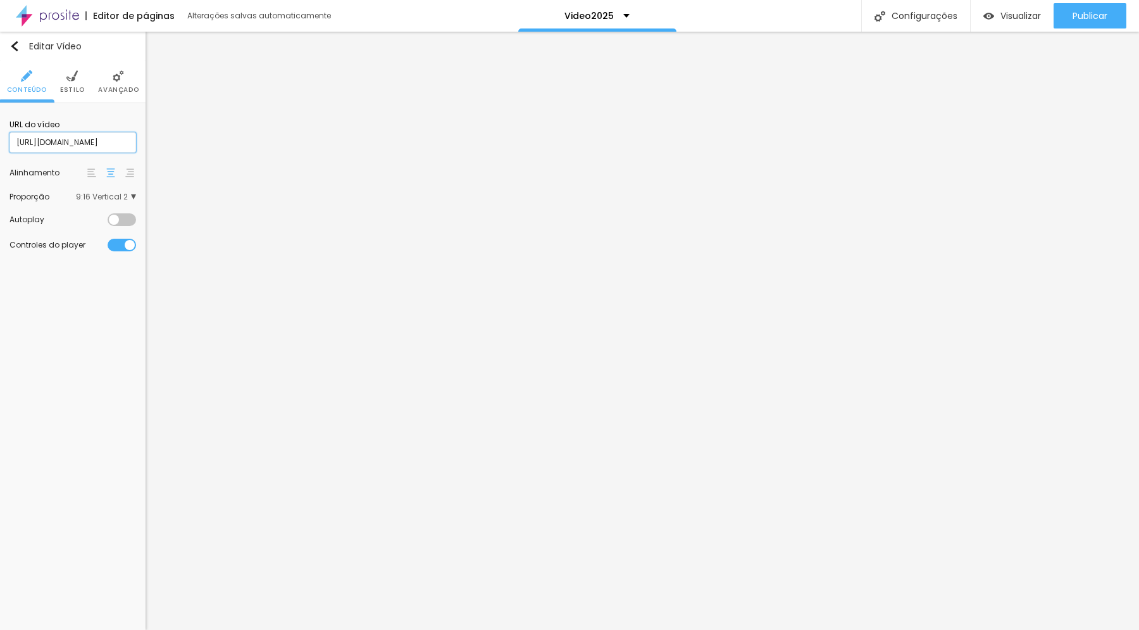
click at [70, 141] on input "[URL][DOMAIN_NAME]" at bounding box center [72, 142] width 127 height 20
drag, startPoint x: 85, startPoint y: 142, endPoint x: 113, endPoint y: 142, distance: 27.9
click at [113, 142] on input "text" at bounding box center [72, 142] width 127 height 20
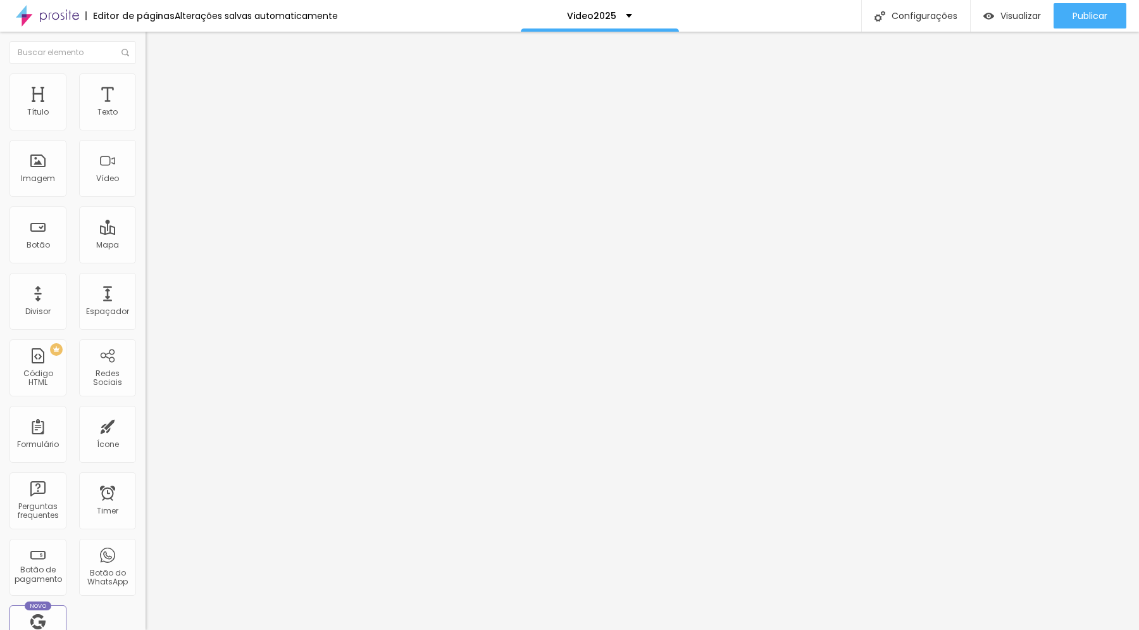
click at [146, 119] on input "text" at bounding box center [222, 112] width 152 height 13
paste input "[URL][DOMAIN_NAME]"
type input "https://youtube.com/o3IfHlBpyIc"
click at [146, 119] on input "https://youtube.com/o3IfHlBpyIc" at bounding box center [222, 112] width 152 height 13
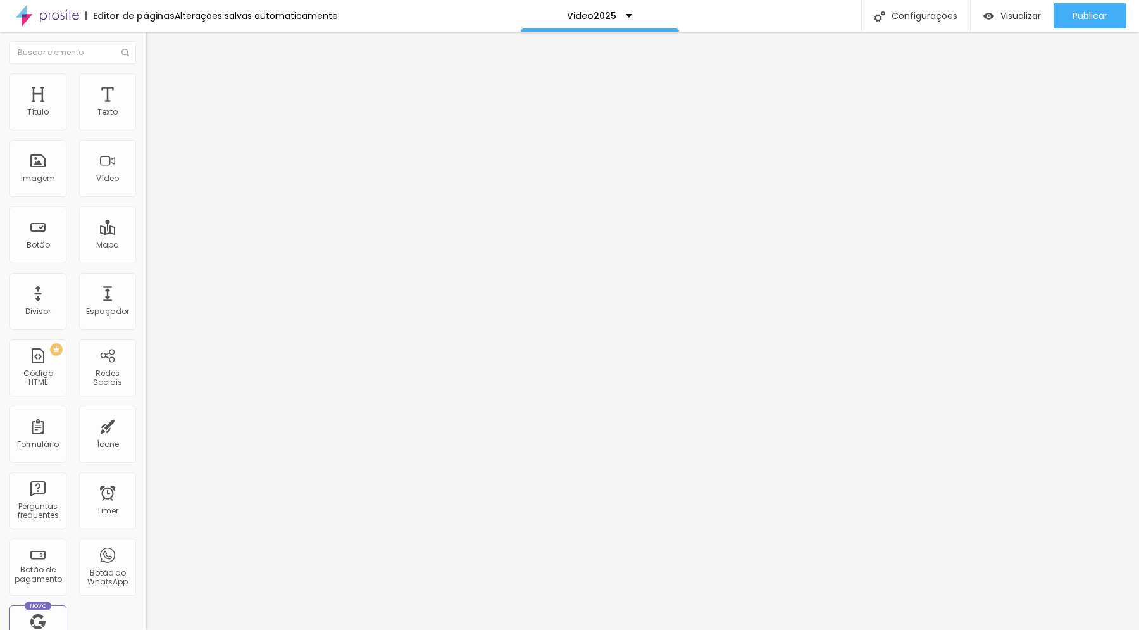
click at [146, 119] on input "https://youtube.com/o3IfHlBpyIc" at bounding box center [222, 112] width 152 height 13
click at [146, 119] on input "text" at bounding box center [222, 112] width 152 height 13
paste input "https://vimeo.com/1126063585"
type input "https://vimeo.com/1126063585"
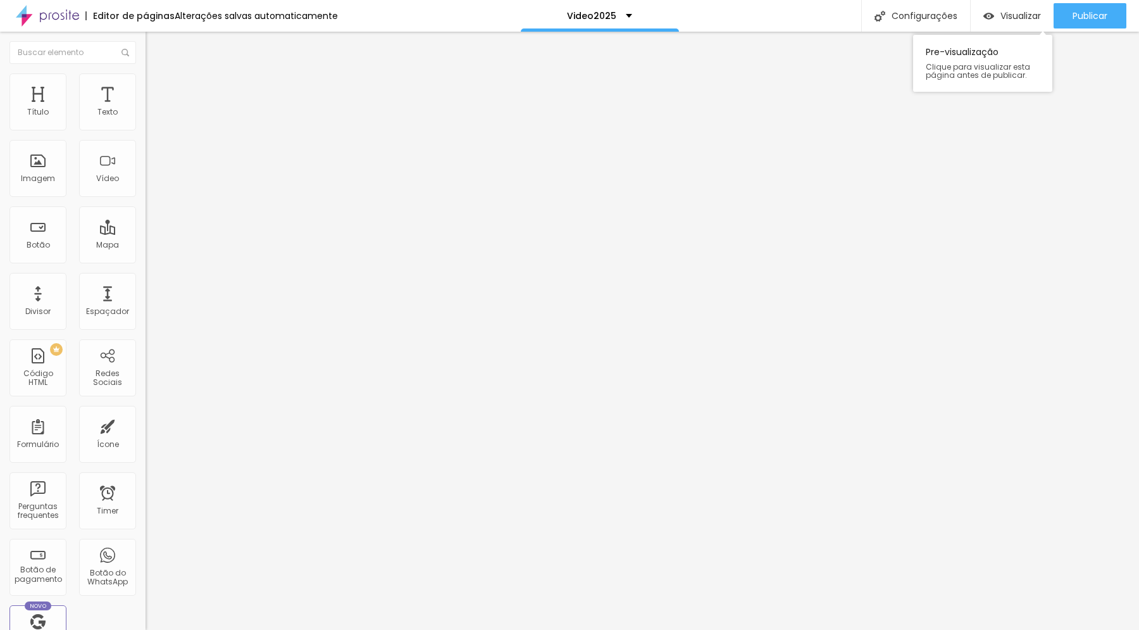
scroll to position [0, 0]
click at [146, 119] on input "https://vimeo.com/1126063585" at bounding box center [222, 112] width 152 height 13
click at [146, 119] on input "text" at bounding box center [222, 112] width 152 height 13
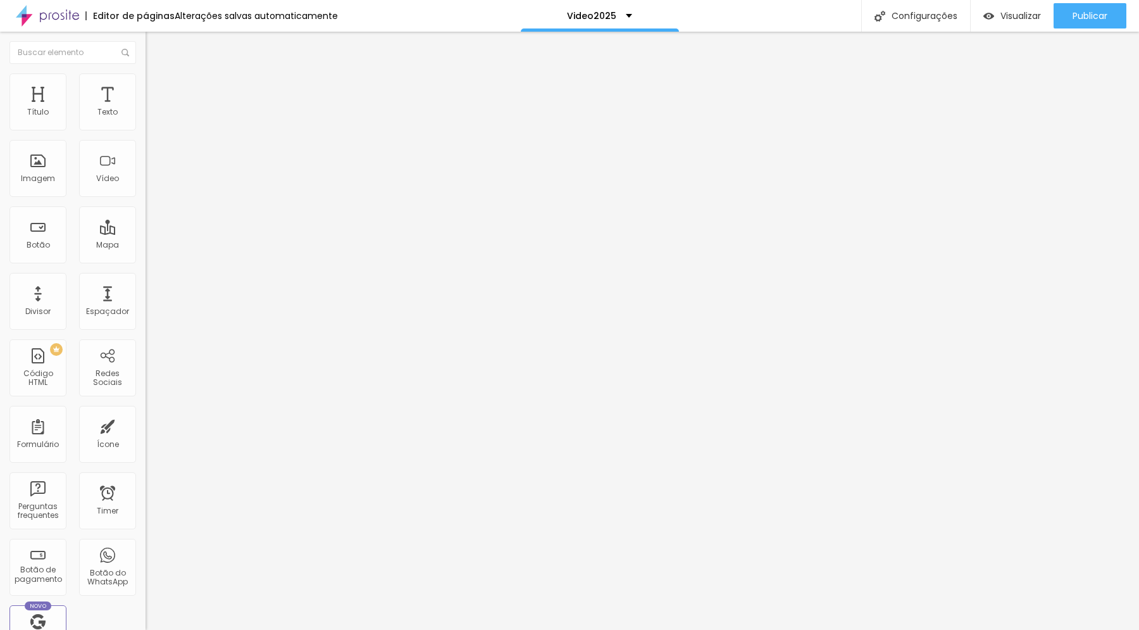
paste input "https://dai.ly/x9rx4u4"
type input "https://dai.ly/x9rx4u4"
click at [146, 238] on div at bounding box center [219, 238] width 146 height 0
click at [1084, 18] on span "Publicar" at bounding box center [1090, 16] width 35 height 10
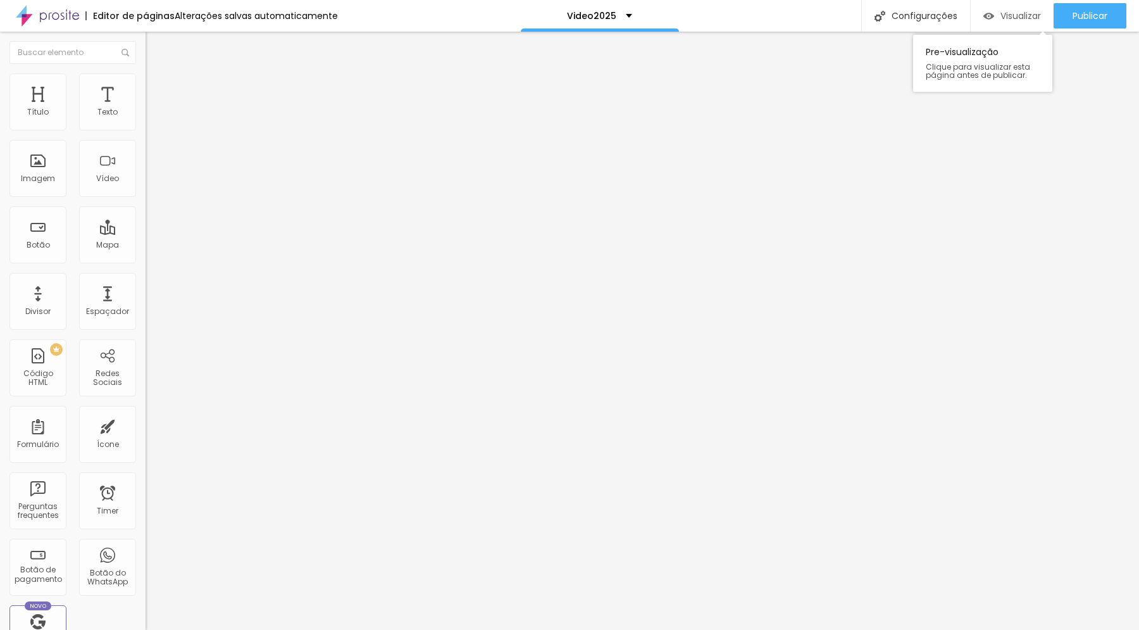
click at [1009, 11] on span "Visualizar" at bounding box center [1021, 16] width 41 height 10
click at [146, 119] on input "https://dai.ly/x9rx4u4" at bounding box center [222, 112] width 152 height 13
paste input "vimeo.com/1126063585?fl=pl&fe=sh"
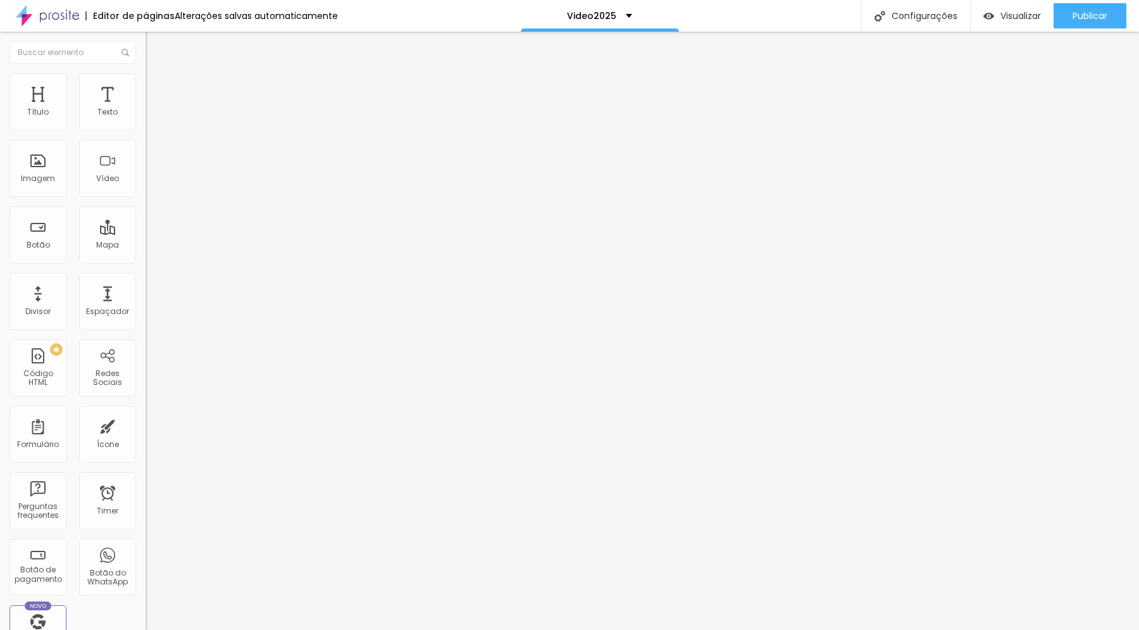
type input "https://vimeo.com/1126063585?fl=pl&fe=sh"
click at [146, 86] on li "Avançado" at bounding box center [219, 92] width 146 height 13
click at [146, 80] on img at bounding box center [151, 78] width 11 height 11
type input "31"
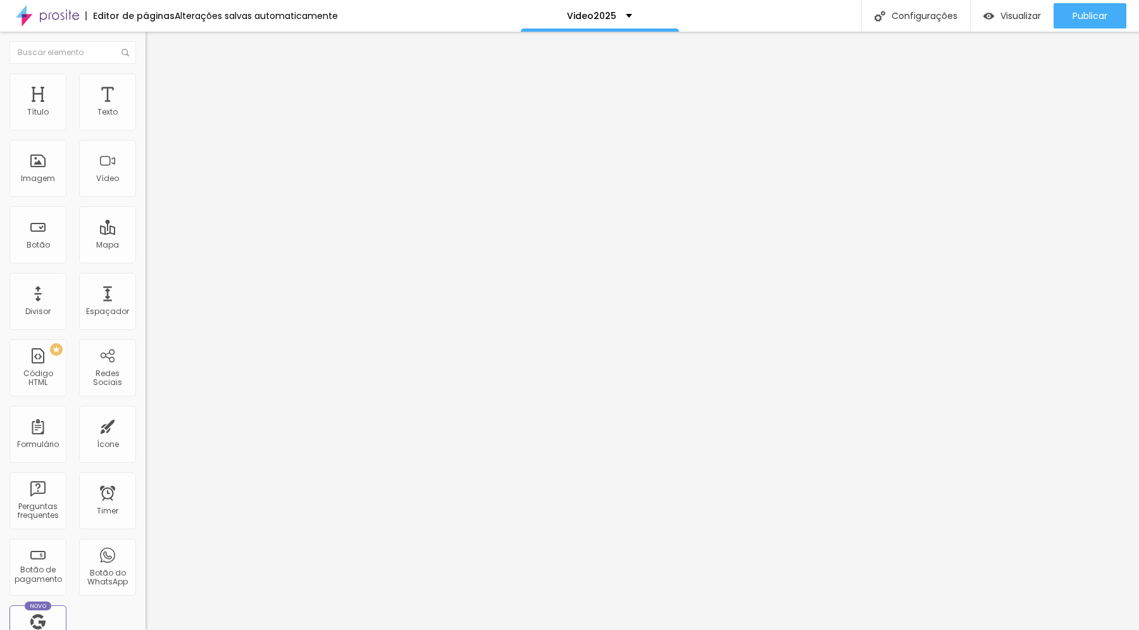
type input "31"
type input "32"
type input "33"
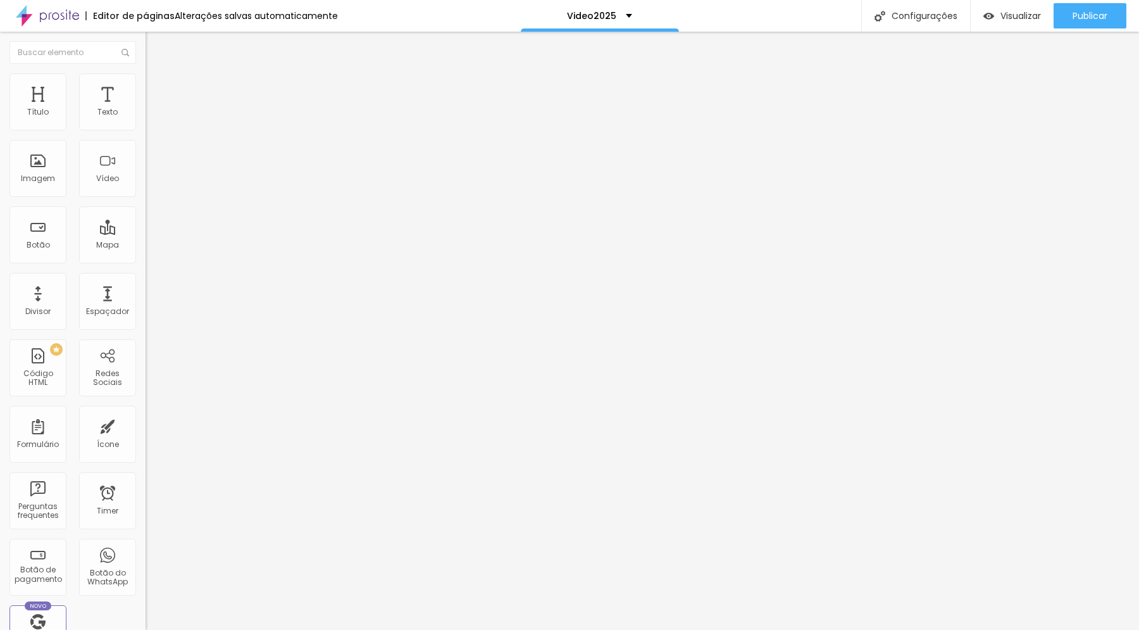
type input "34"
type input "35"
type input "36"
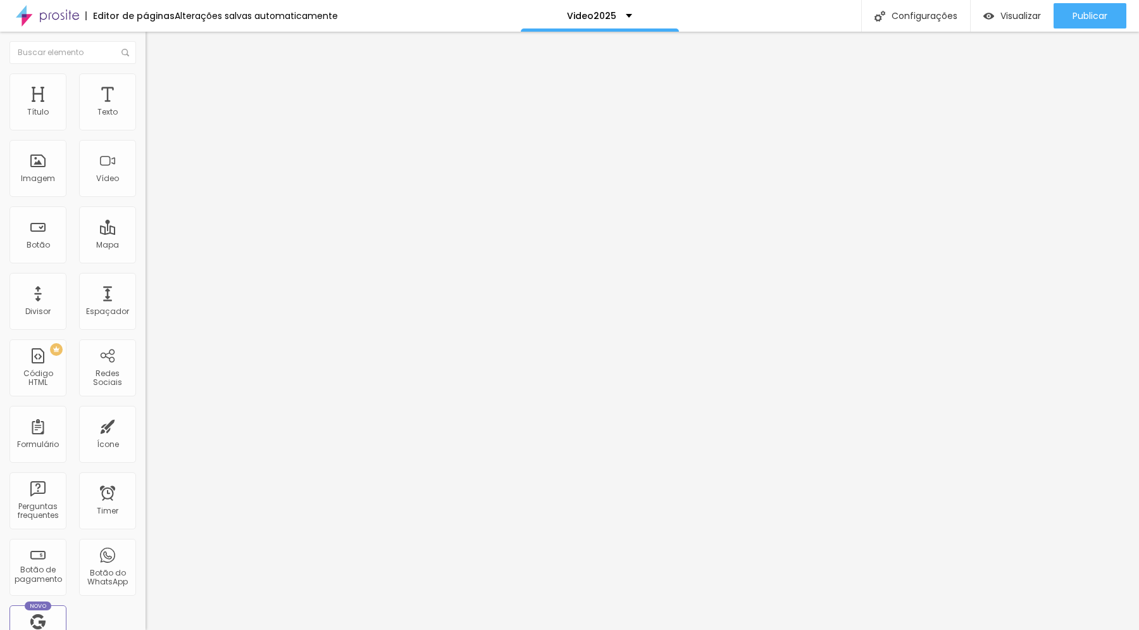
type input "36"
type input "37"
type input "38"
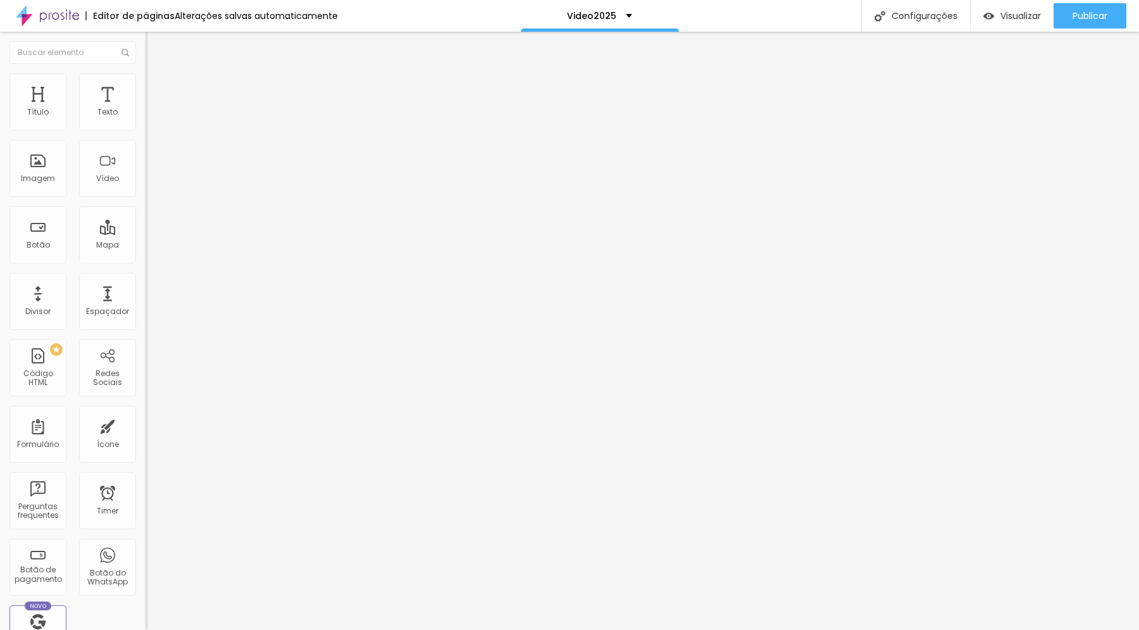
type input "39"
type input "40"
type input "41"
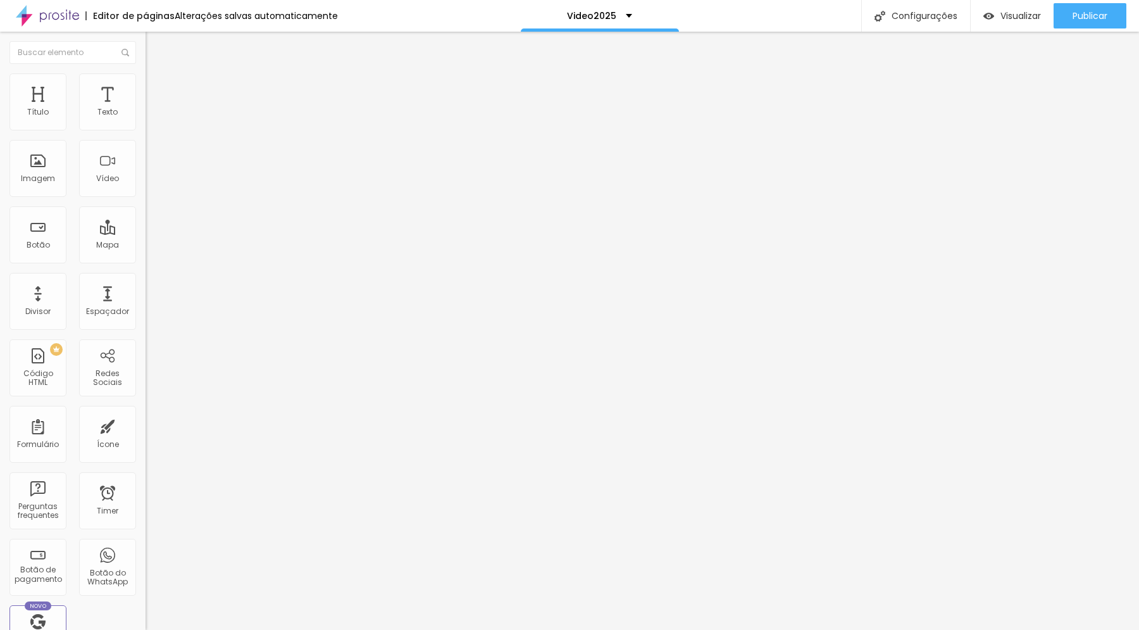
type input "41"
type input "42"
type input "43"
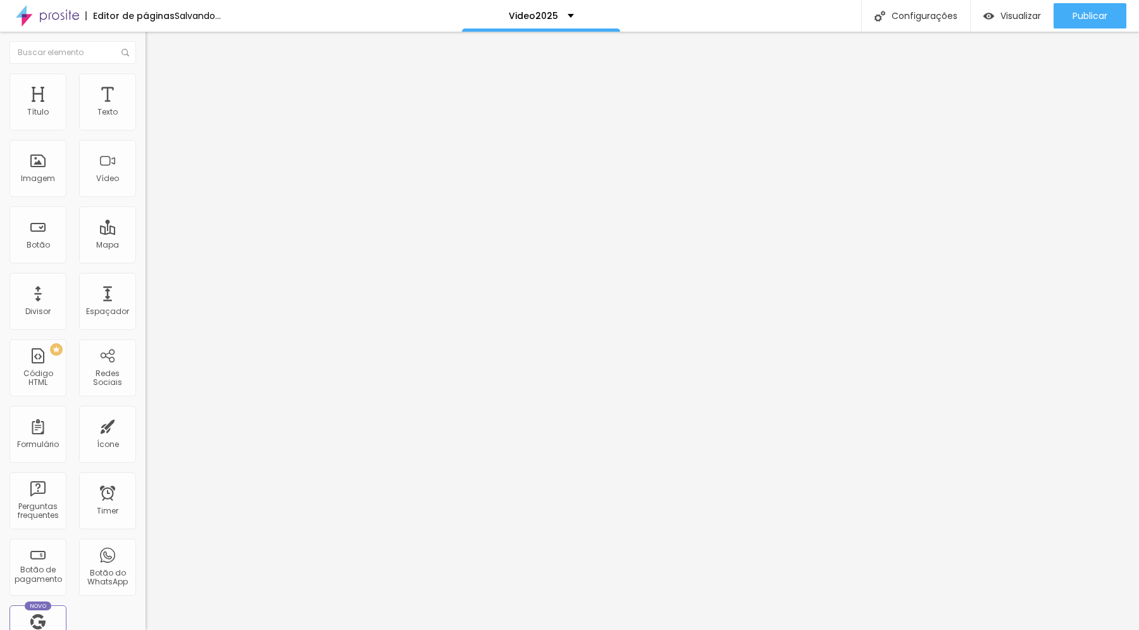
type input "44"
type input "45"
type input "46"
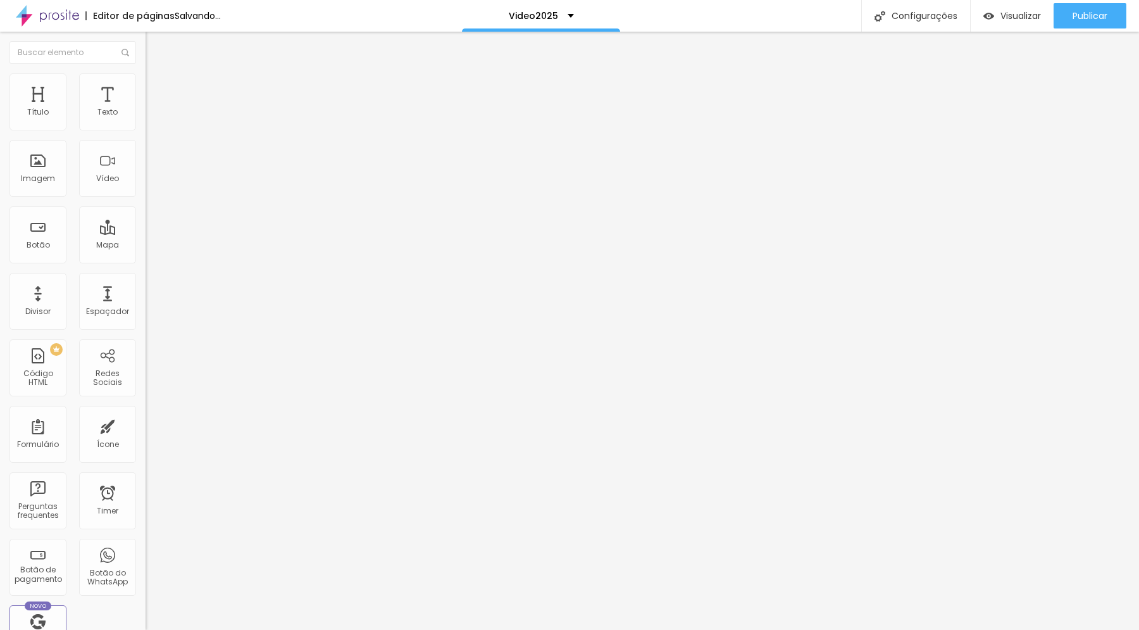
type input "46"
type input "47"
type input "48"
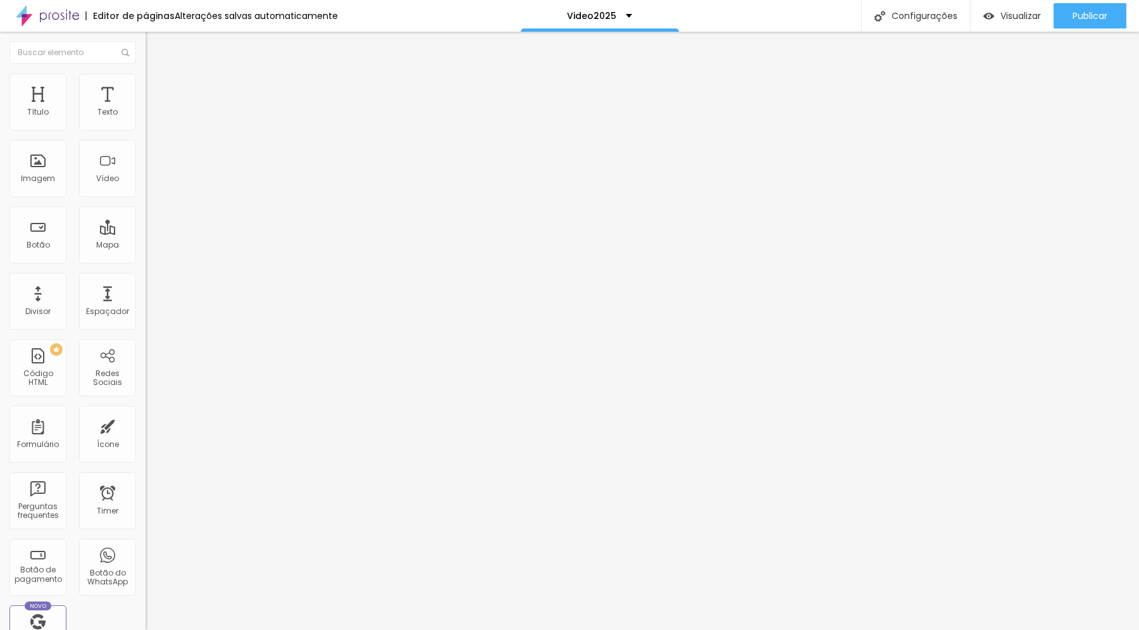
type input "49"
type input "50"
drag, startPoint x: 15, startPoint y: 136, endPoint x: 47, endPoint y: 149, distance: 35.5
type input "50"
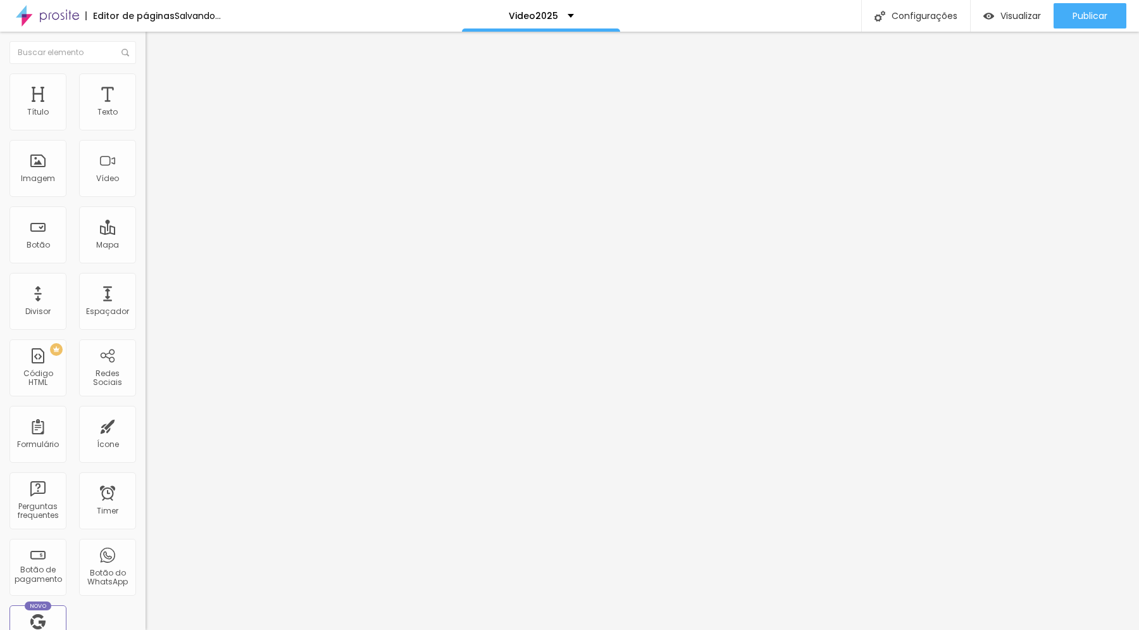
click at [146, 130] on input "range" at bounding box center [187, 125] width 82 height 10
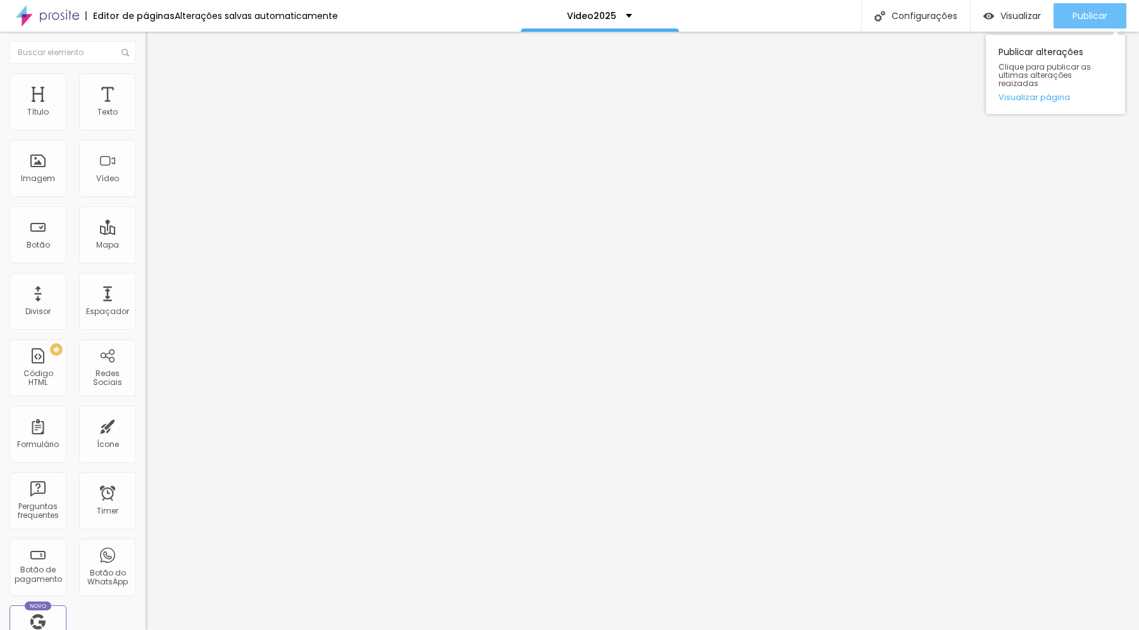
click at [1083, 16] on span "Publicar" at bounding box center [1090, 16] width 35 height 10
type input "55"
type input "56"
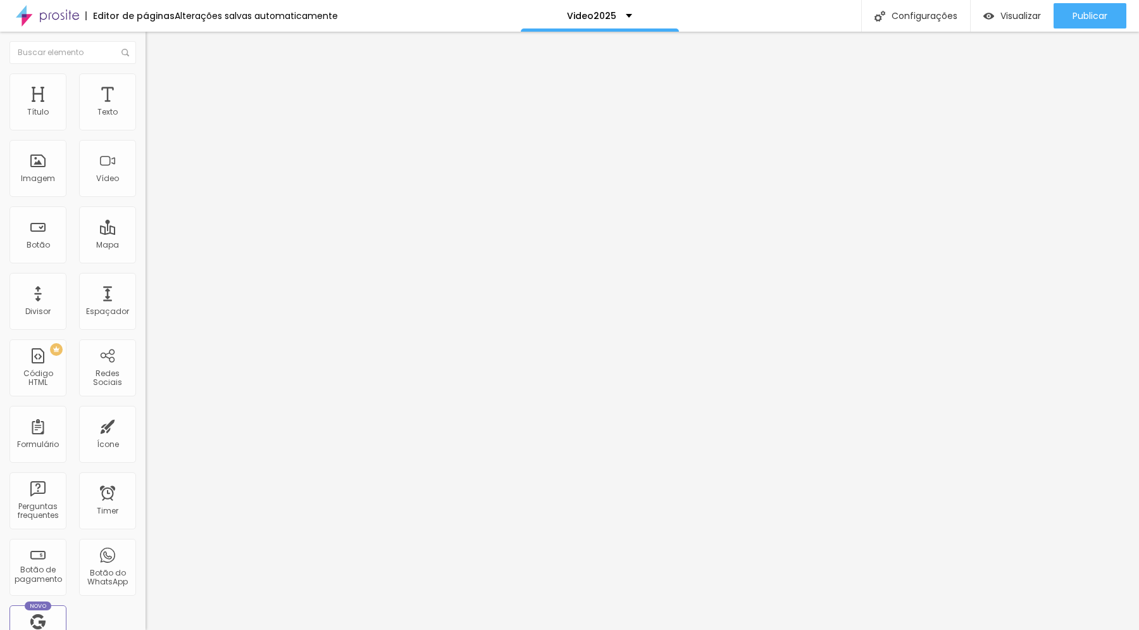
type input "58"
type input "60"
type input "61"
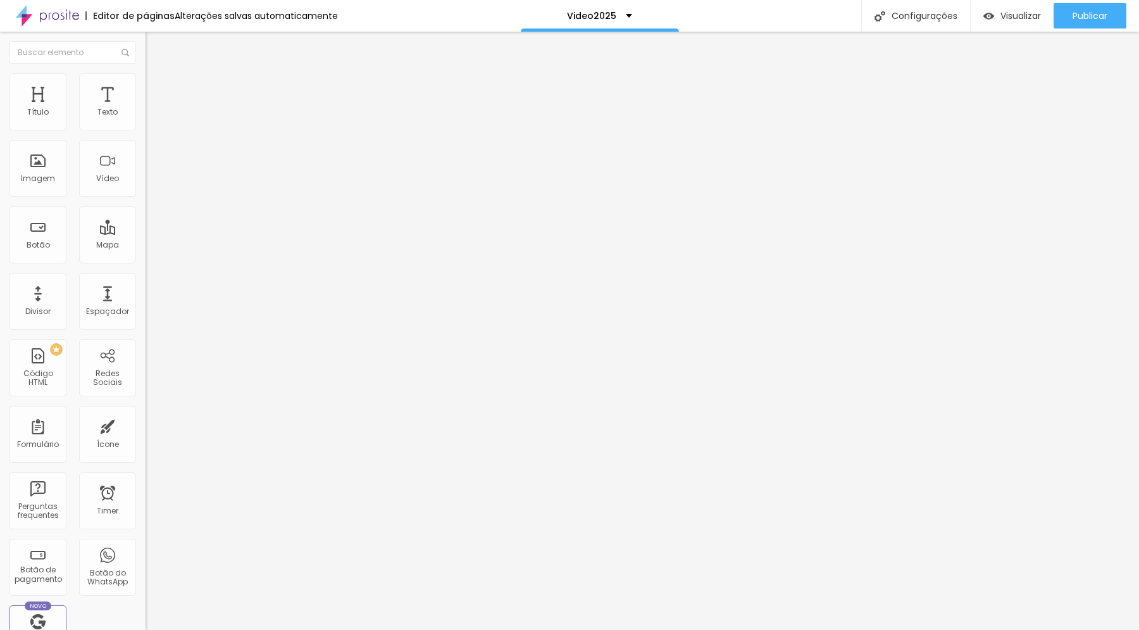
type input "61"
type input "63"
type input "64"
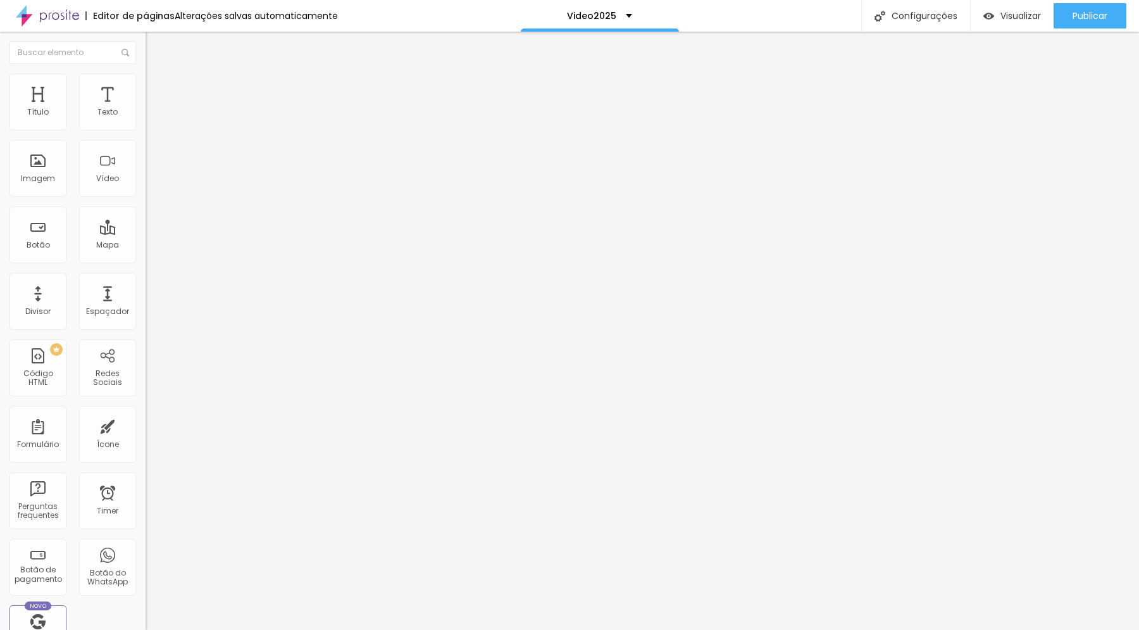
type input "65"
type input "66"
type input "67"
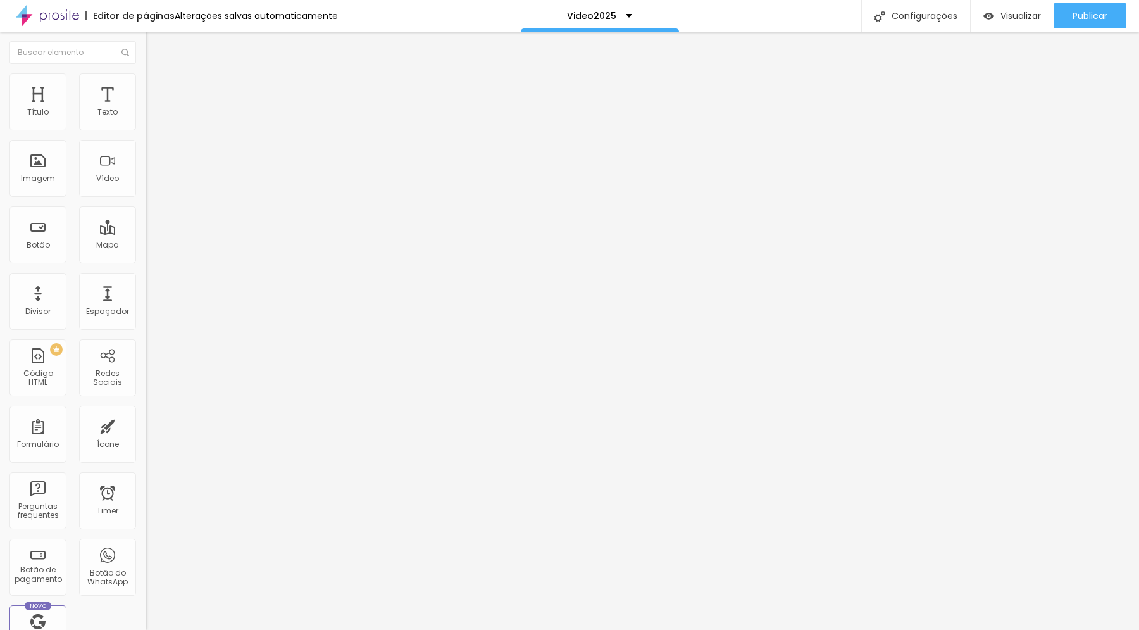
type input "67"
type input "68"
type input "69"
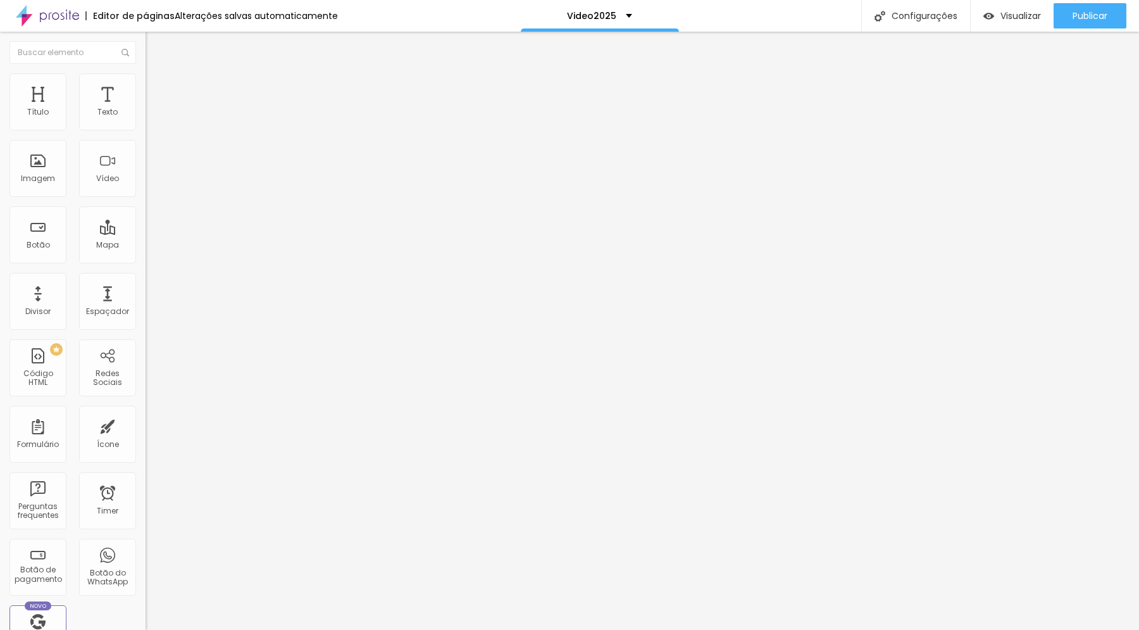
type input "70"
type input "71"
type input "72"
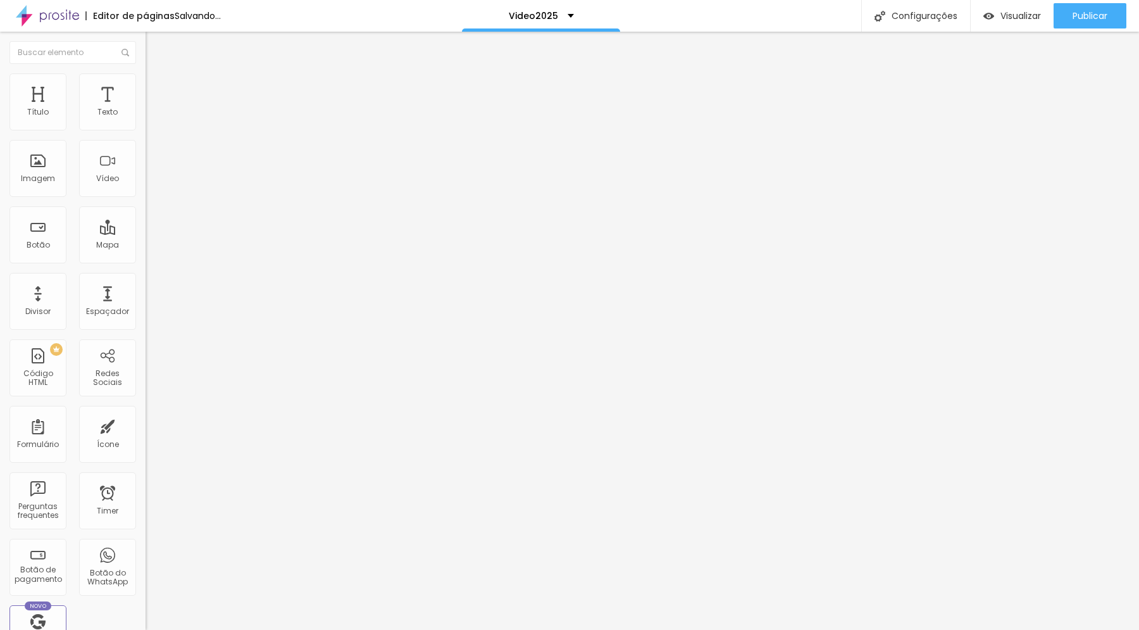
type input "72"
type input "73"
type input "74"
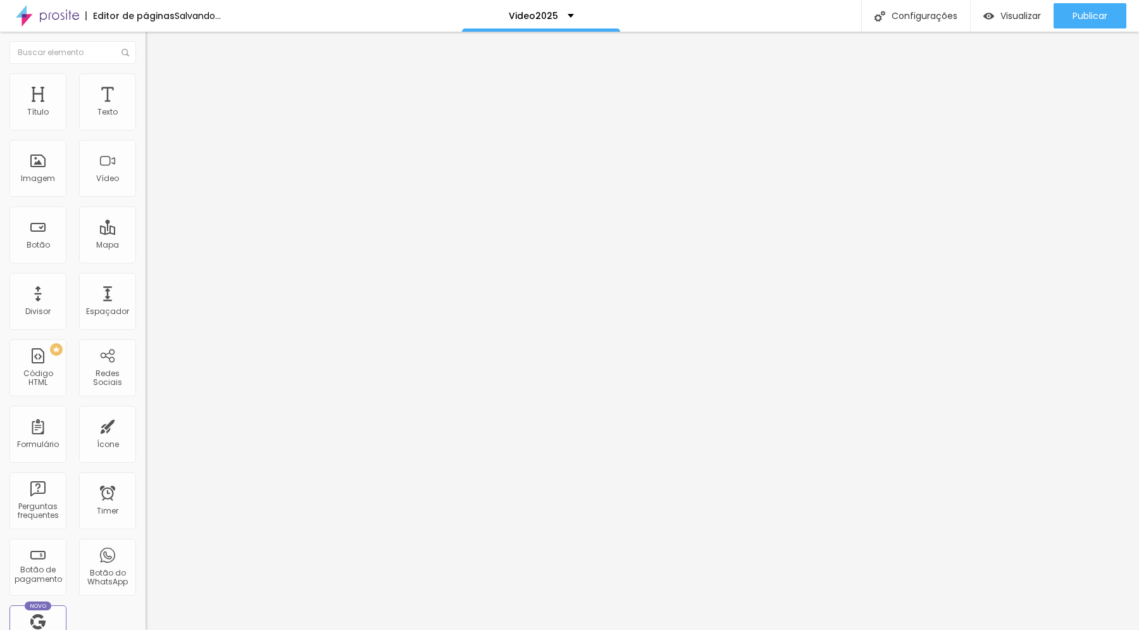
type input "75"
type input "76"
type input "77"
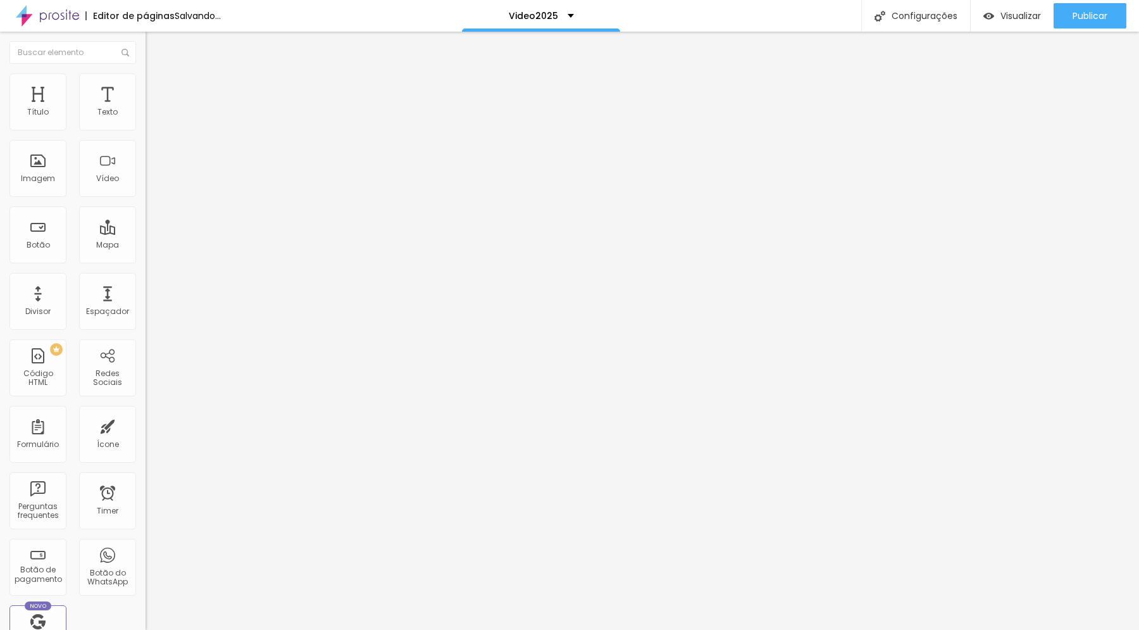
type input "77"
type input "78"
type input "79"
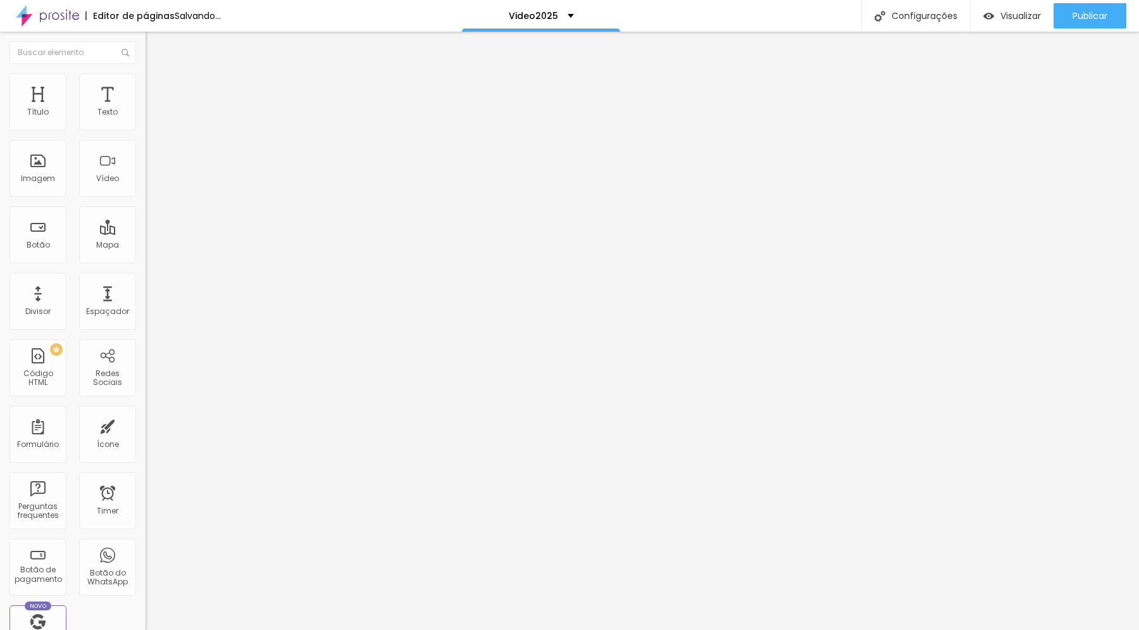
type input "80"
type input "81"
type input "82"
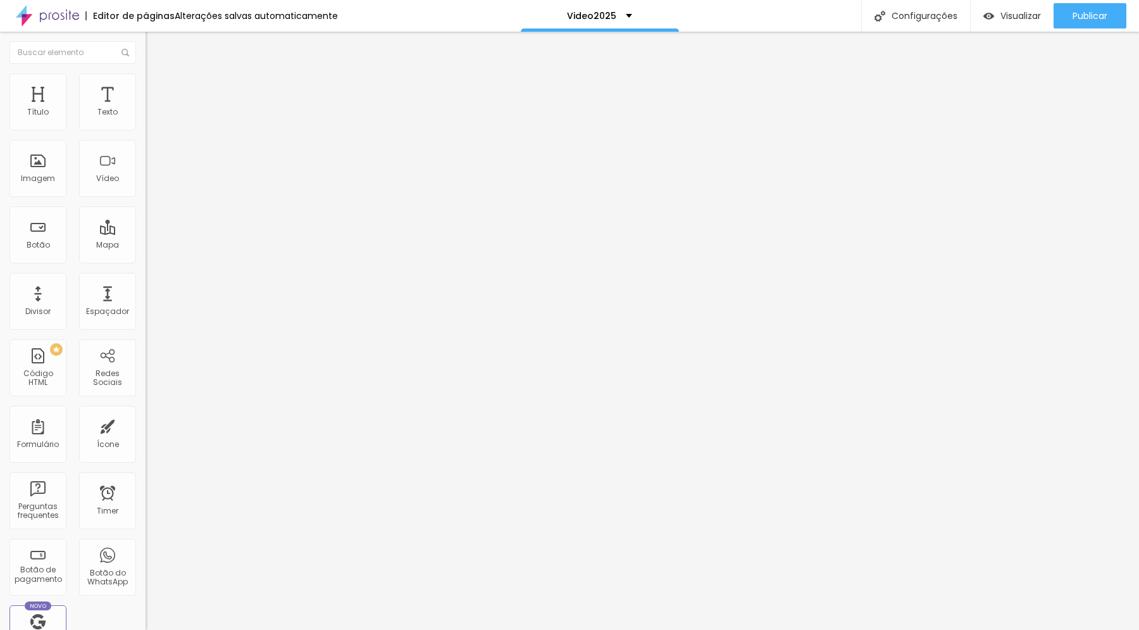
type input "82"
type input "83"
type input "84"
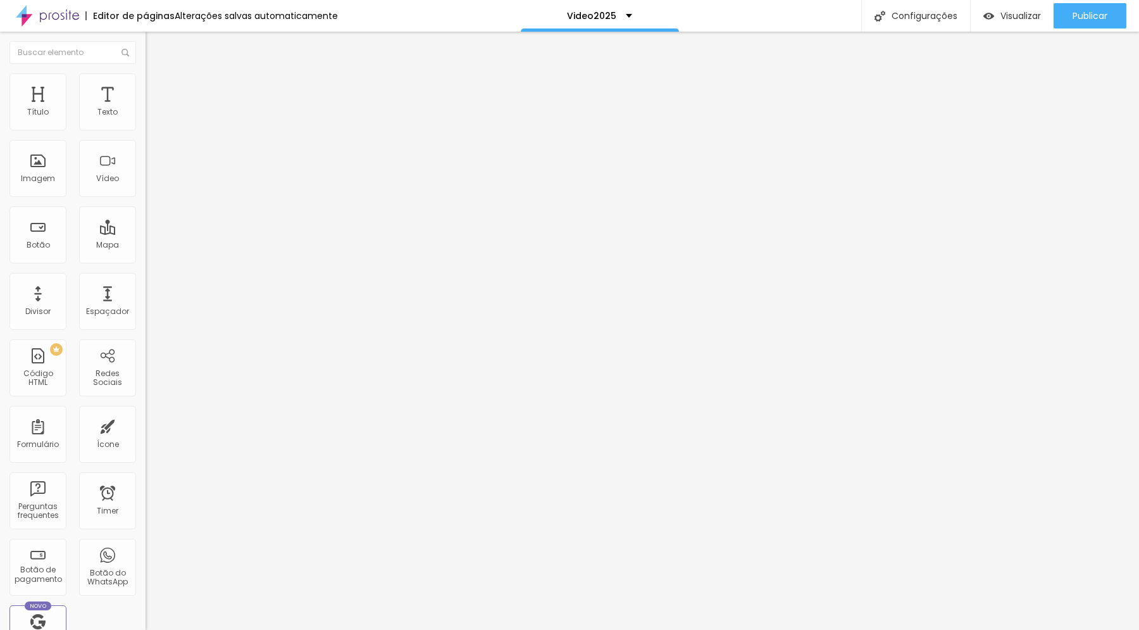
type input "85"
type input "86"
type input "87"
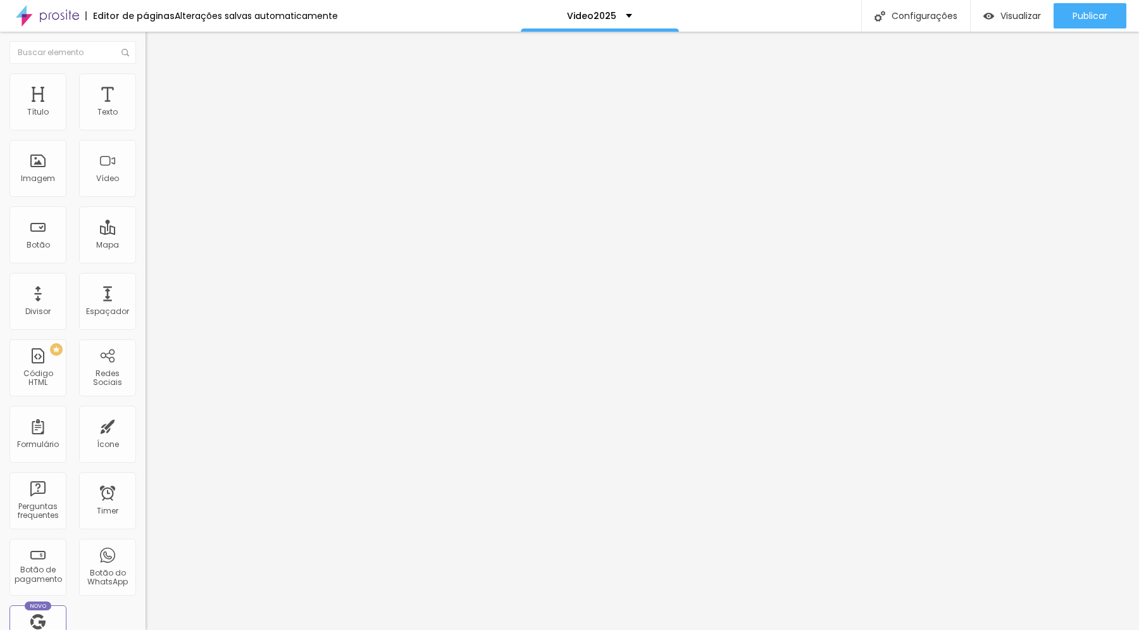
type input "87"
type input "88"
type input "89"
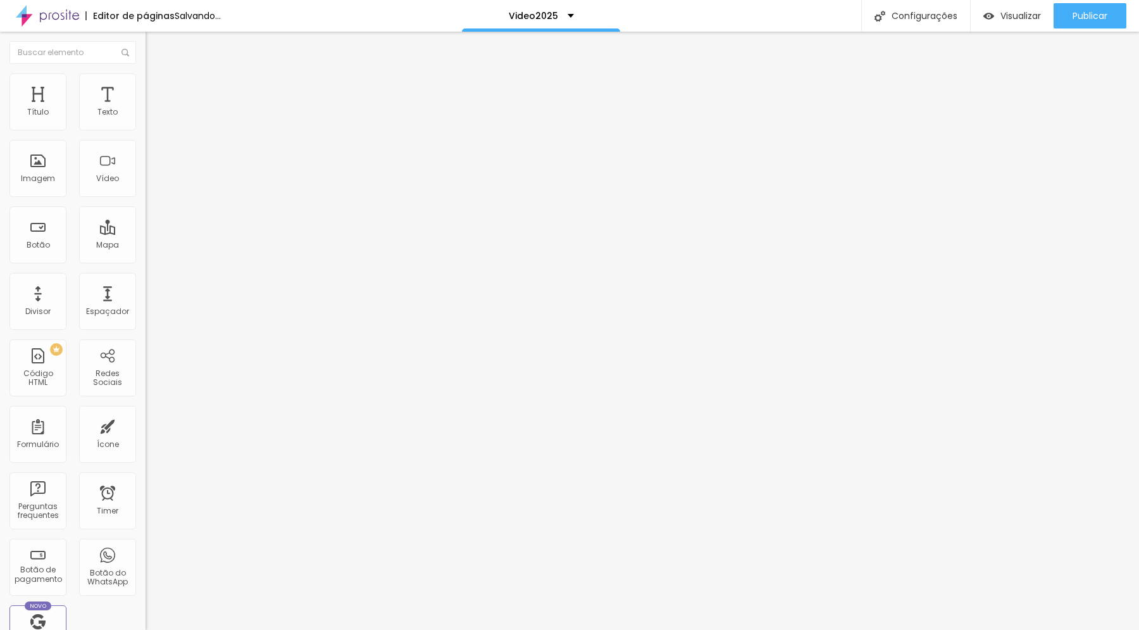
type input "90"
type input "91"
type input "92"
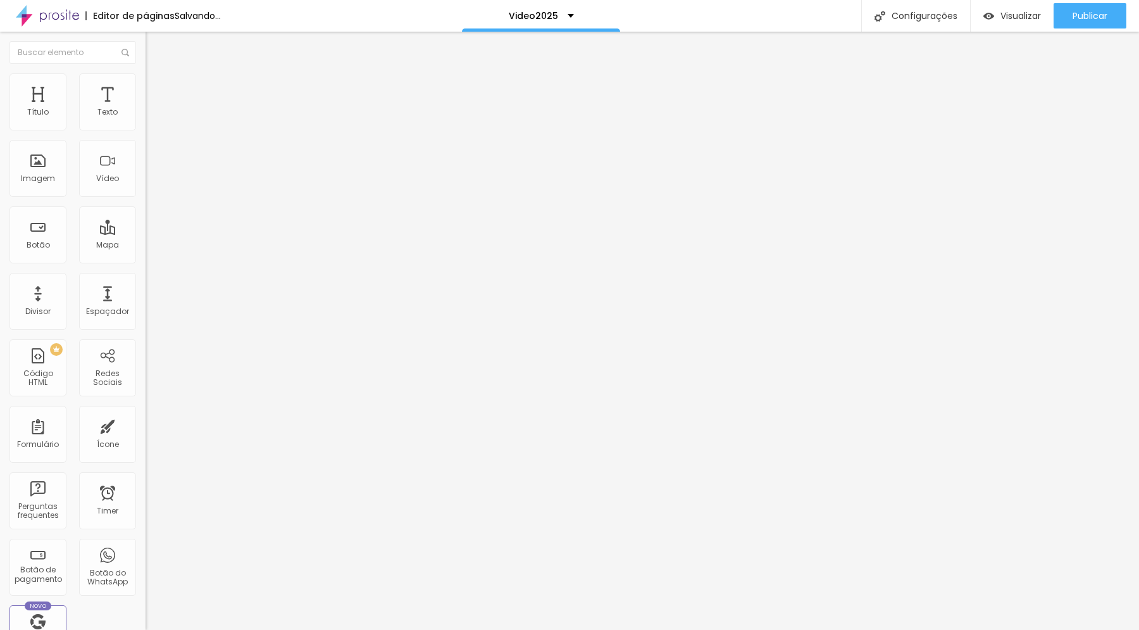
type input "92"
type input "93"
type input "95"
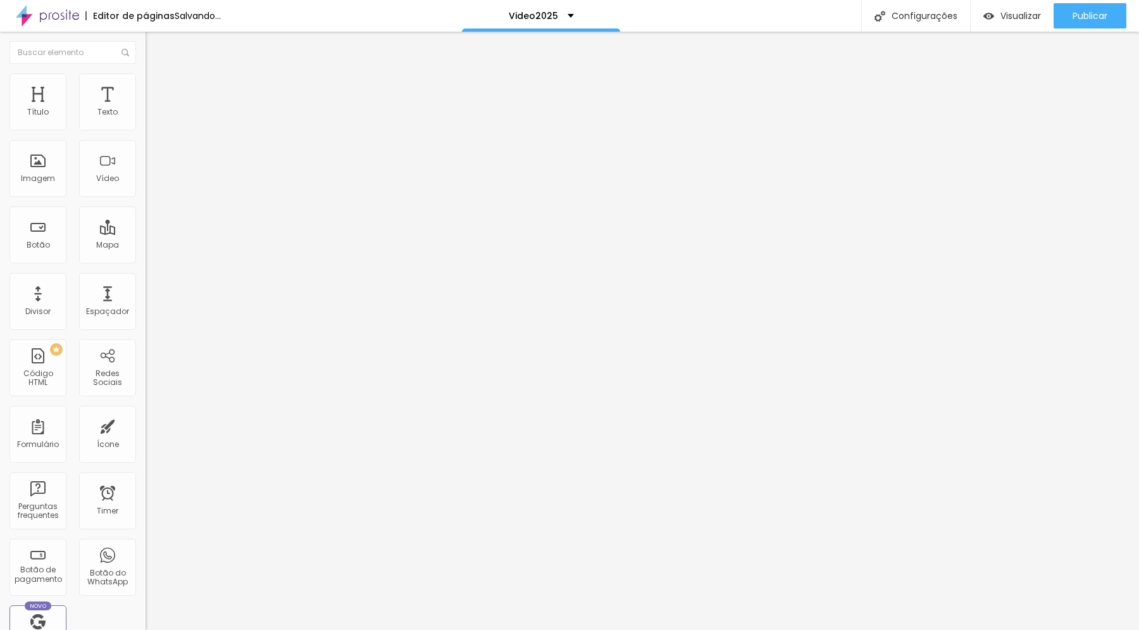
type input "96"
type input "97"
type input "98"
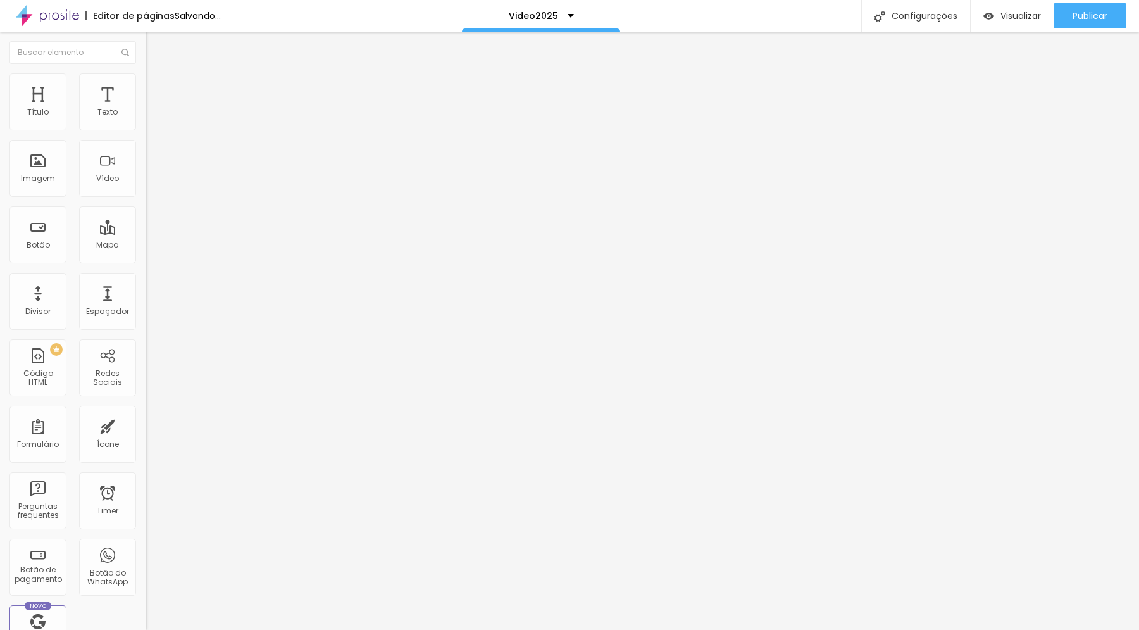
type input "98"
type input "99"
type input "100"
drag, startPoint x: 47, startPoint y: 137, endPoint x: 142, endPoint y: 146, distance: 94.7
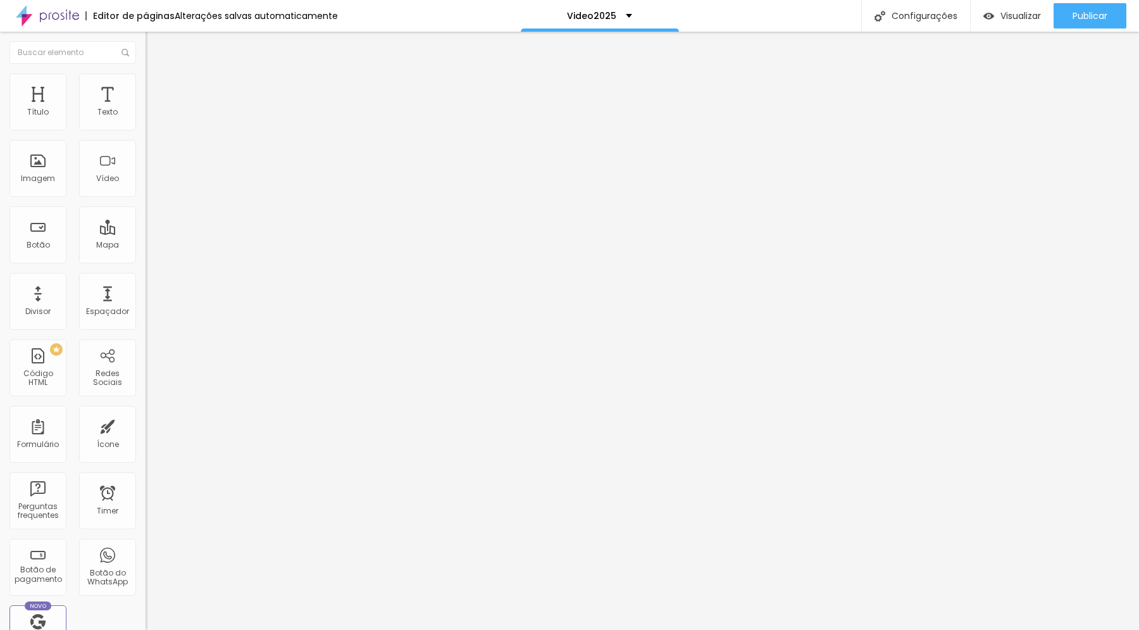
type input "100"
click at [146, 130] on input "range" at bounding box center [187, 125] width 82 height 10
click at [1079, 11] on span "Publicar" at bounding box center [1090, 16] width 35 height 10
